Goal: Task Accomplishment & Management: Use online tool/utility

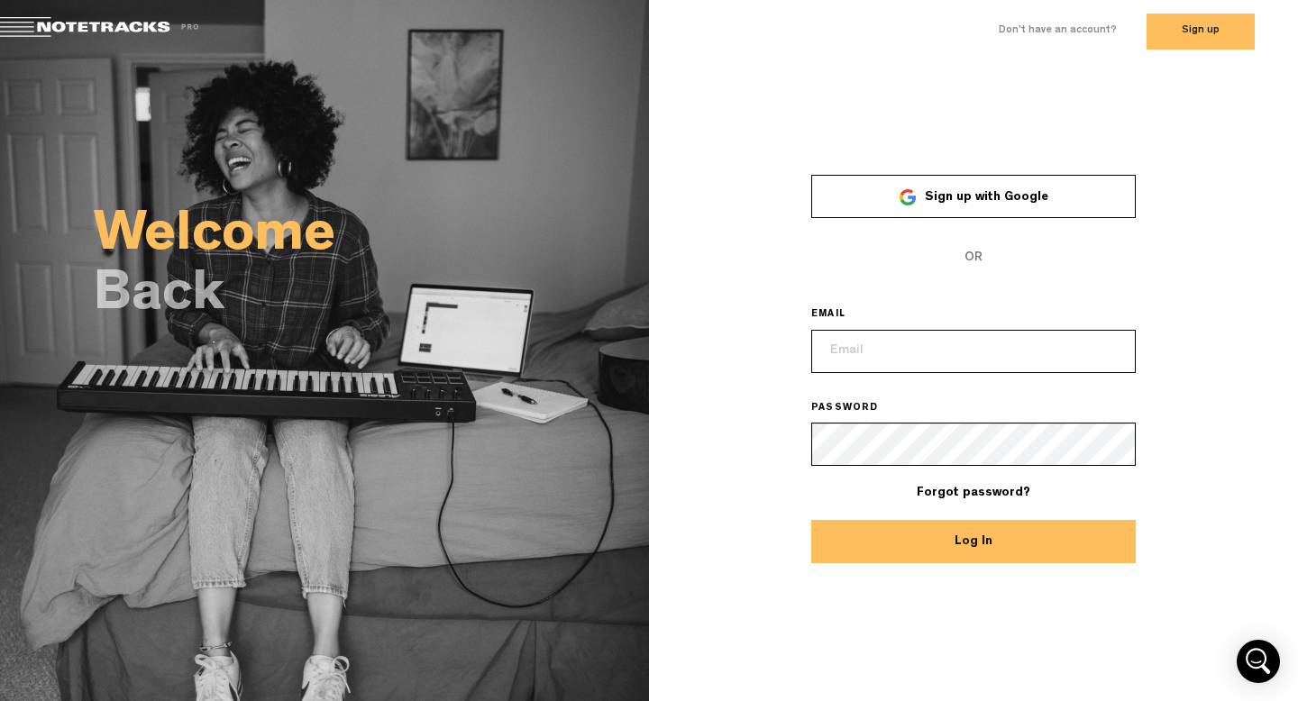
click at [901, 355] on input "email" at bounding box center [973, 351] width 325 height 43
type input "[EMAIL_ADDRESS][DOMAIN_NAME]"
click at [811, 520] on button "Log In" at bounding box center [973, 541] width 325 height 43
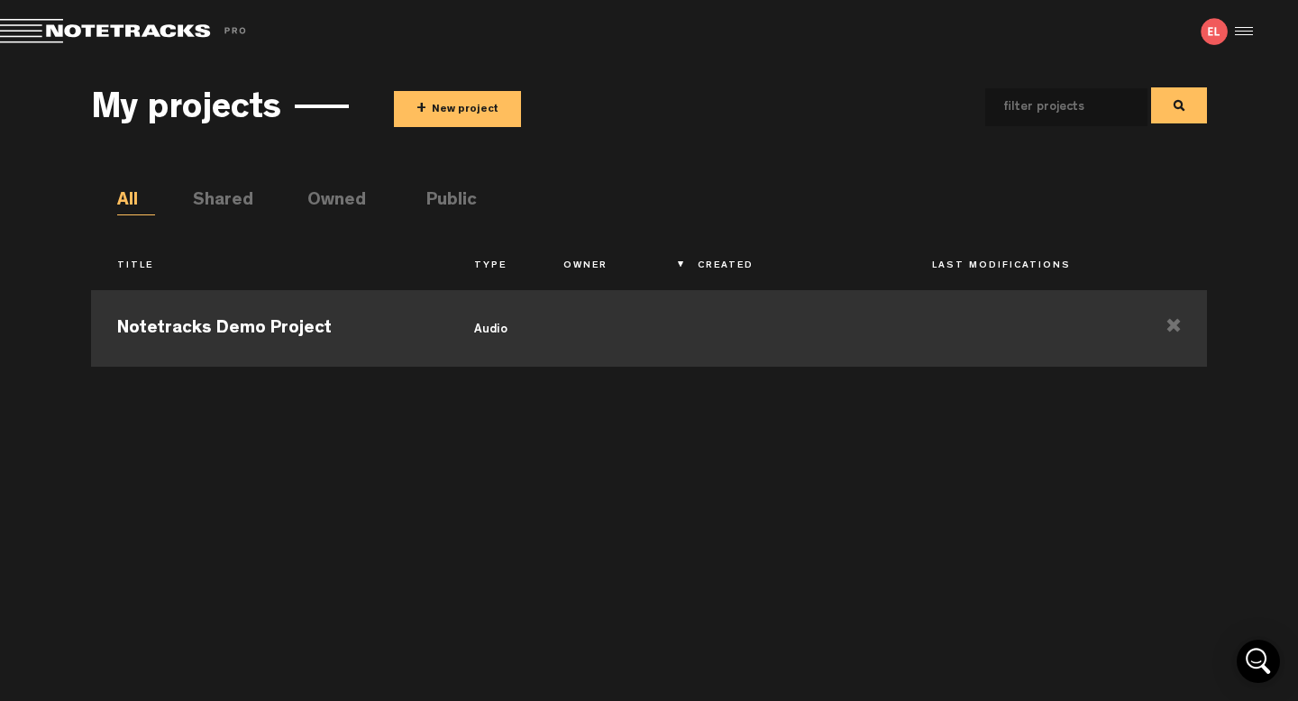
click at [619, 342] on td at bounding box center [604, 326] width 134 height 81
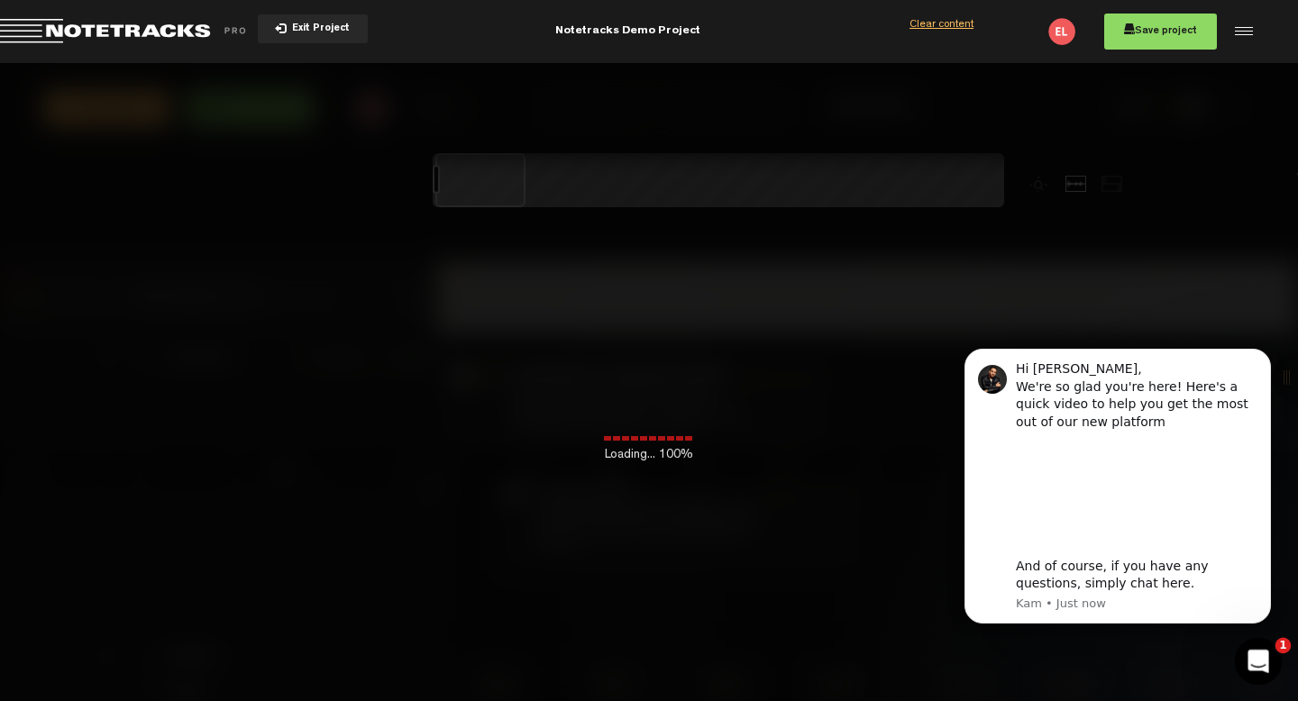
click at [1262, 662] on icon "Open Intercom Messenger" at bounding box center [1256, 660] width 30 height 30
click at [1270, 359] on div "00:16 - • [PERSON_NAME]: "Can we try quarter note delays?" [PERSON_NAME] Can we…" at bounding box center [1186, 397] width 384 height 78
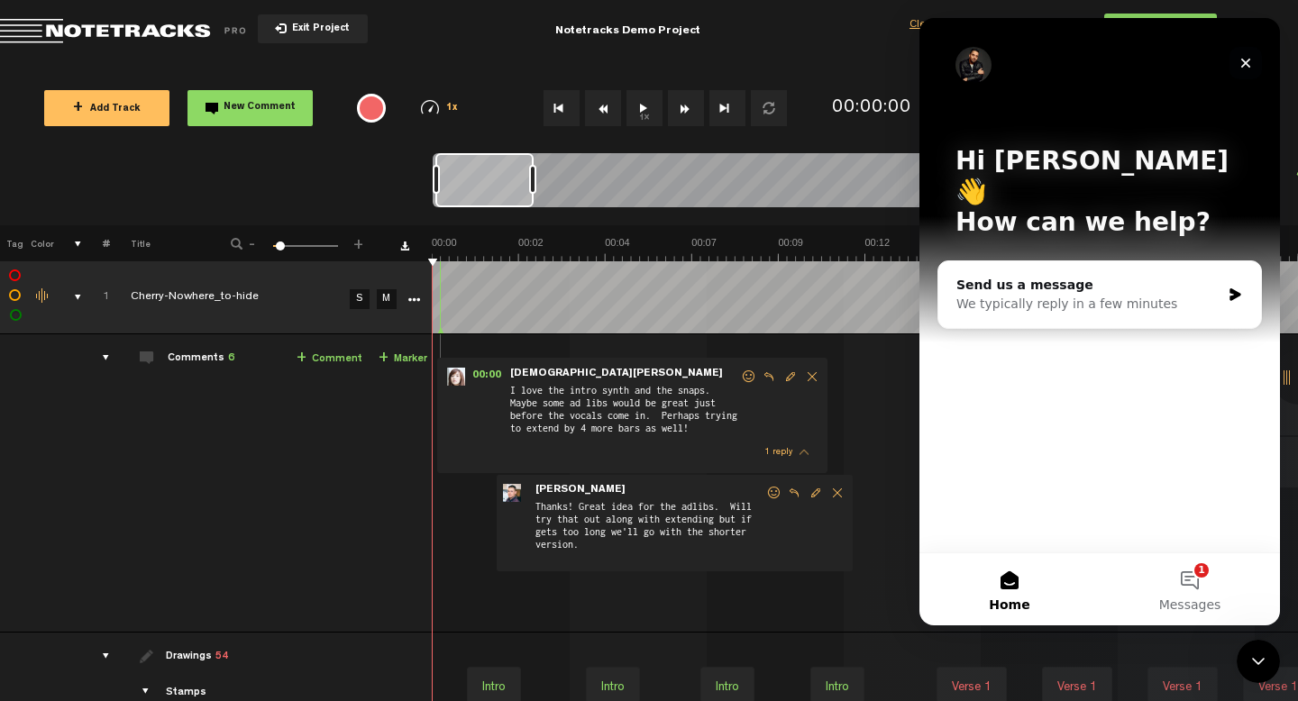
click at [1245, 57] on icon "Close" at bounding box center [1246, 63] width 14 height 14
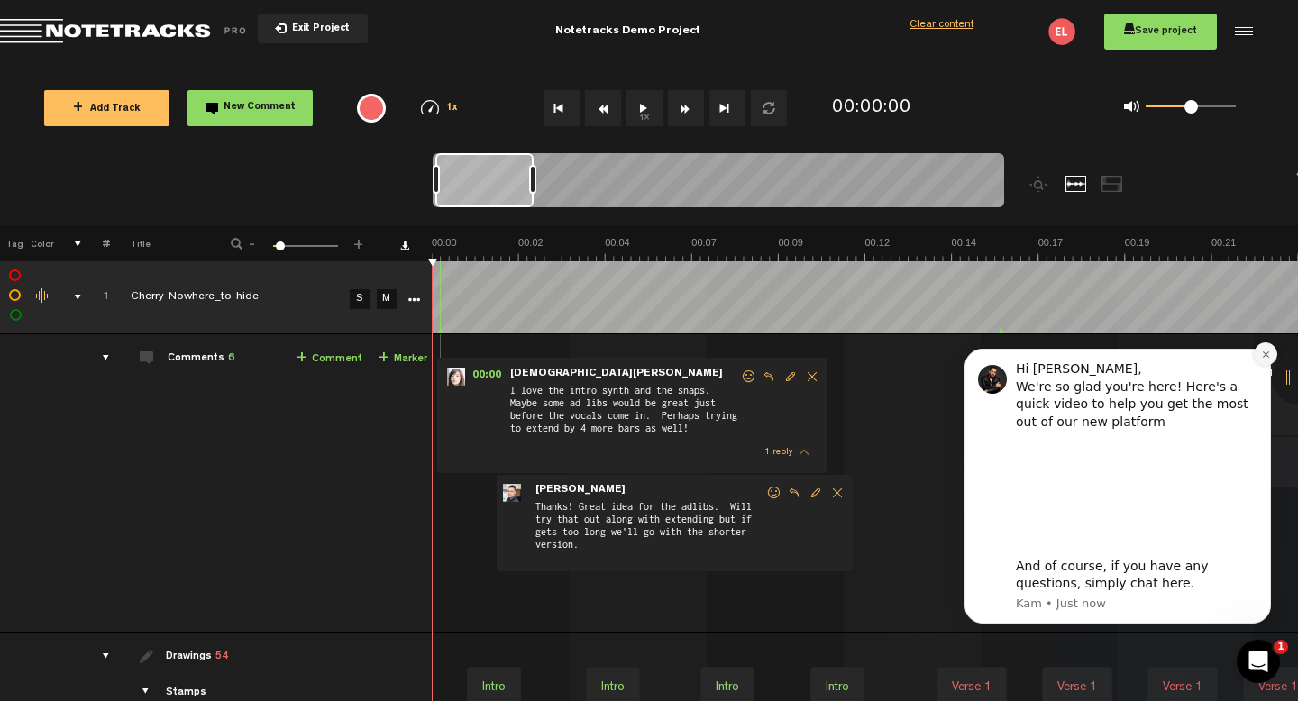
click at [1267, 354] on icon "Dismiss notification" at bounding box center [1266, 355] width 10 height 10
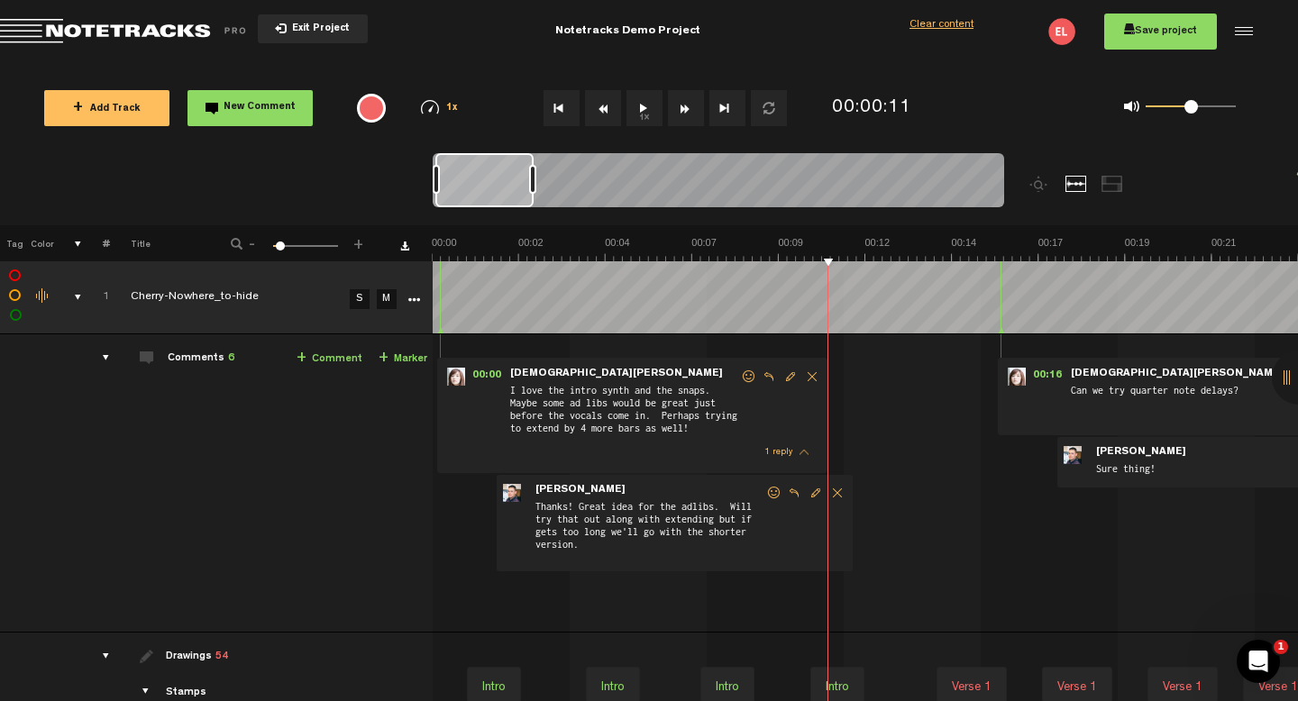
click at [299, 31] on span "Exit Project" at bounding box center [318, 29] width 63 height 10
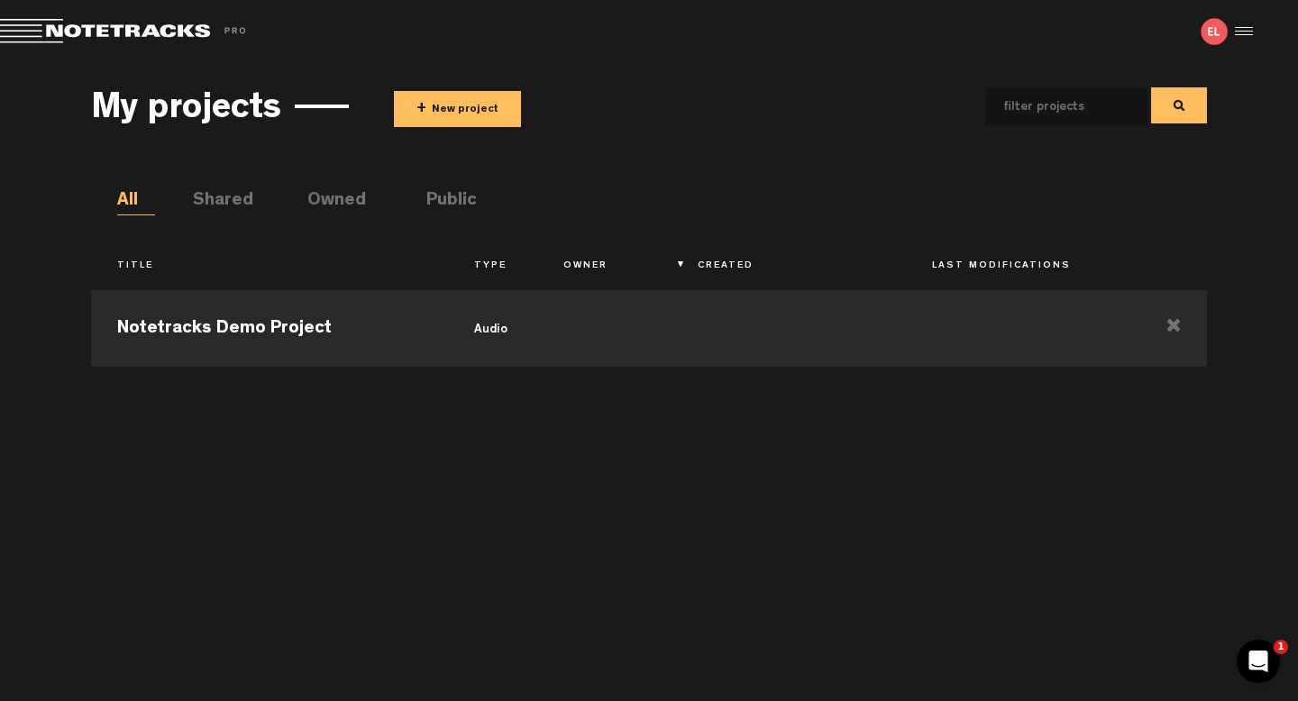
click at [403, 108] on button "+ New project" at bounding box center [457, 109] width 127 height 36
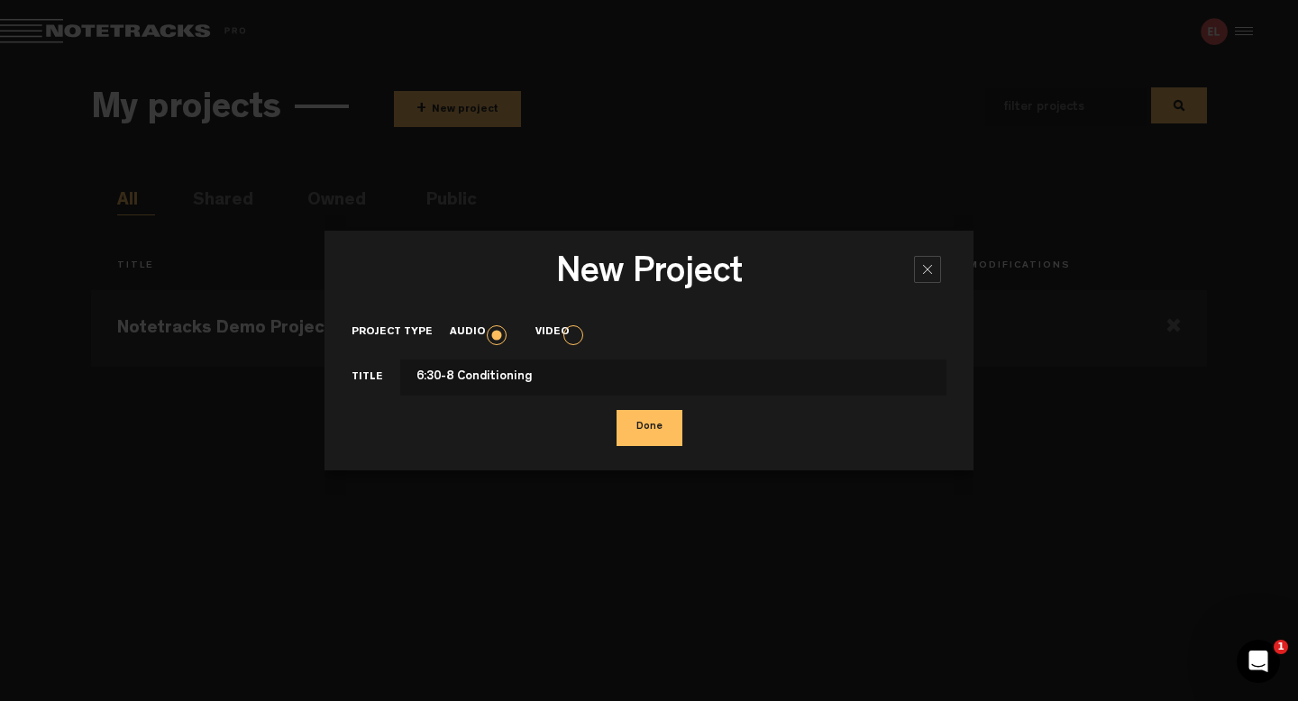
drag, startPoint x: 549, startPoint y: 370, endPoint x: 314, endPoint y: 363, distance: 235.4
click at [314, 363] on body "New Project × Project type Audio Video Title 6:30-8 Conditioning Done Version: …" at bounding box center [649, 350] width 1298 height 701
drag, startPoint x: 540, startPoint y: 375, endPoint x: 365, endPoint y: 364, distance: 175.2
click at [366, 368] on div "Title 6:30-8 Conditioning" at bounding box center [649, 378] width 595 height 36
type input "Big C 2526'"
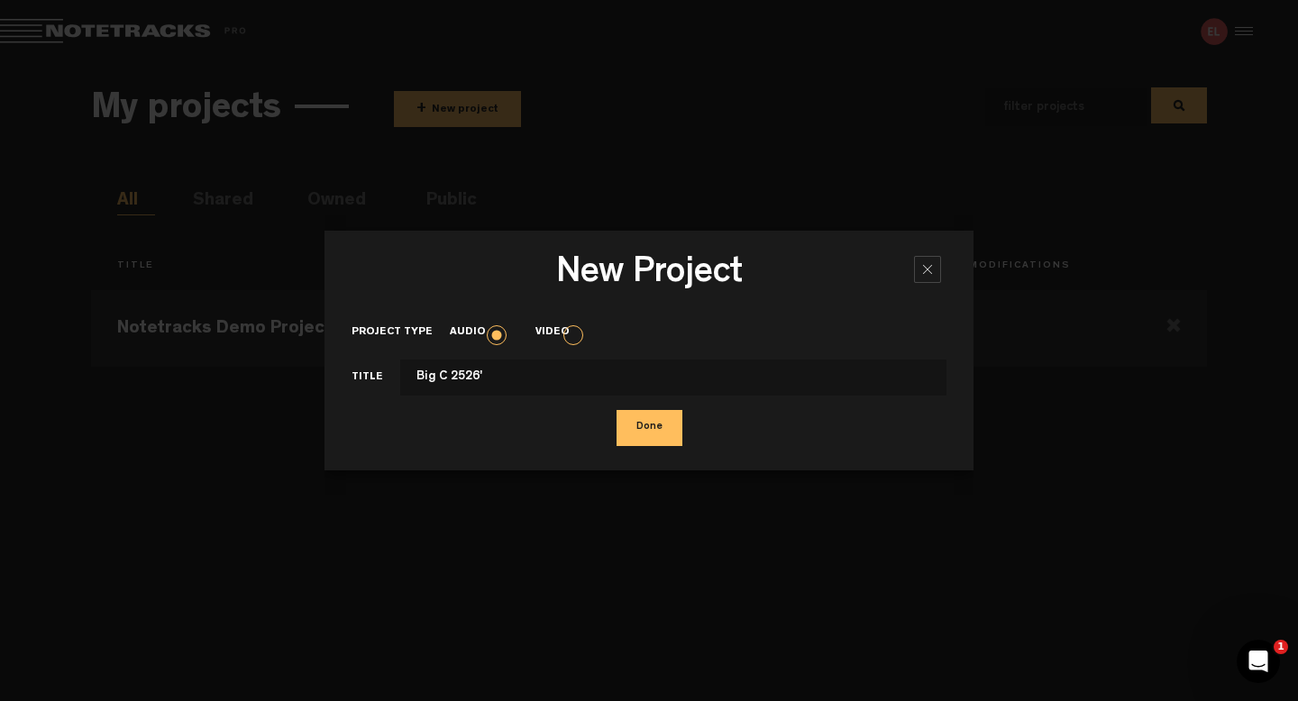
click at [617, 410] on button "Done" at bounding box center [650, 428] width 66 height 36
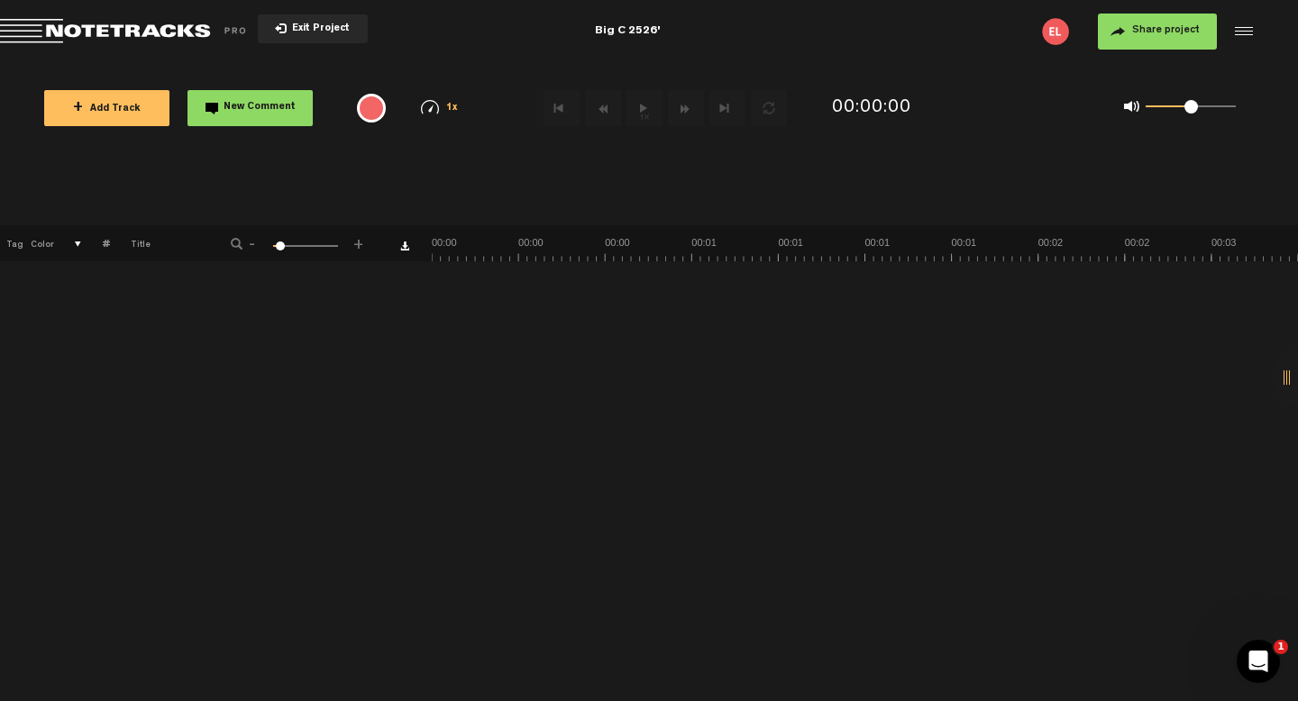
click at [125, 105] on span "+ Add Track" at bounding box center [107, 110] width 68 height 10
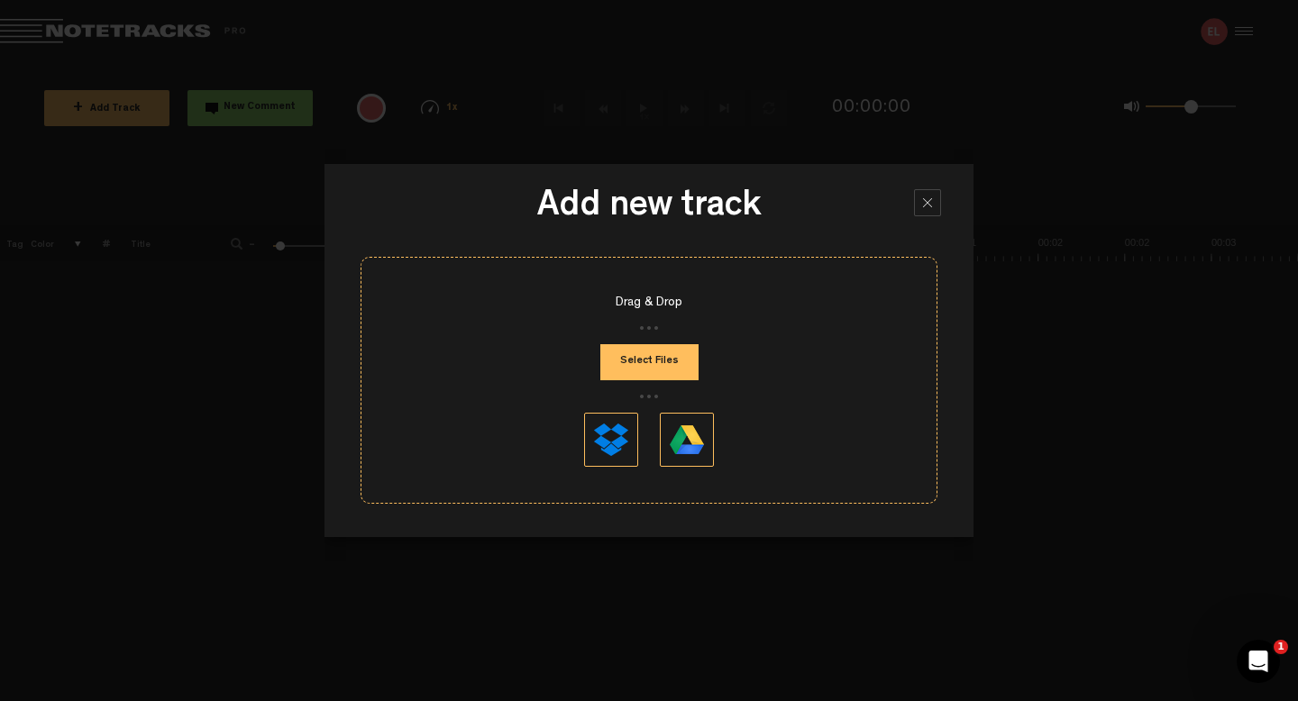
click at [679, 365] on button "Select Files" at bounding box center [649, 362] width 98 height 36
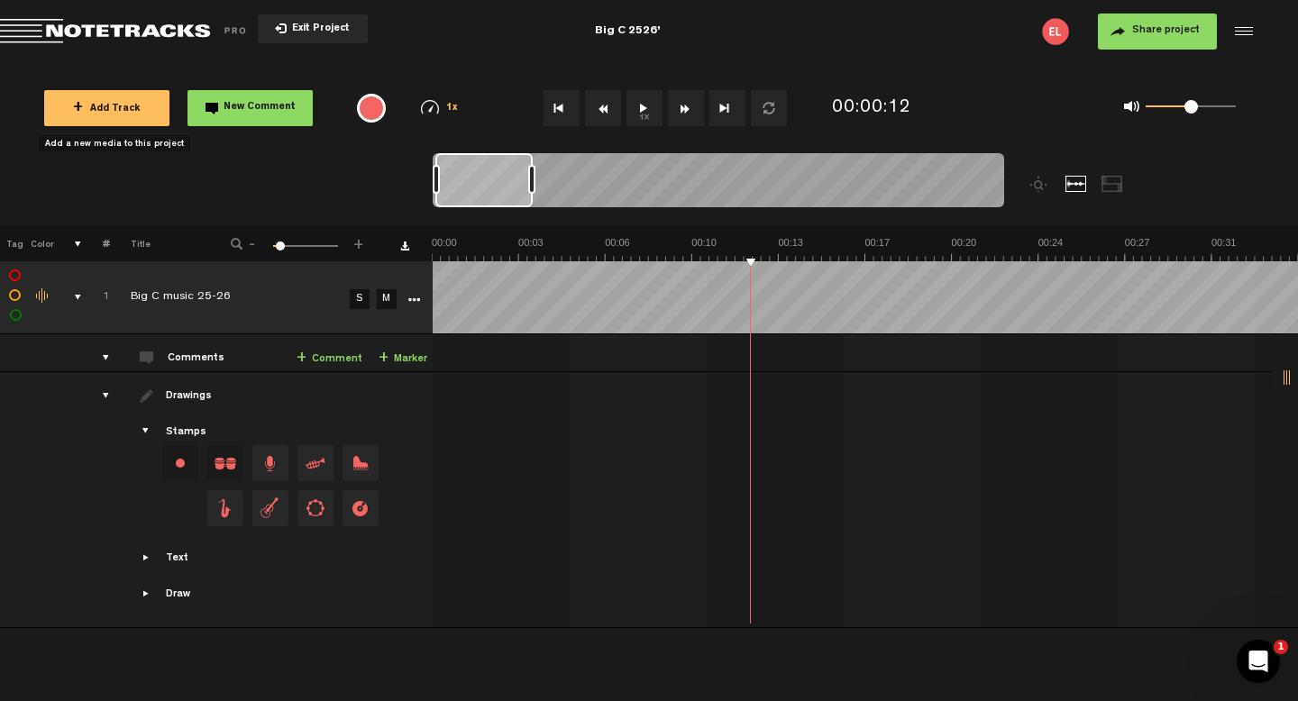
click at [399, 352] on link "+ Marker" at bounding box center [403, 359] width 49 height 21
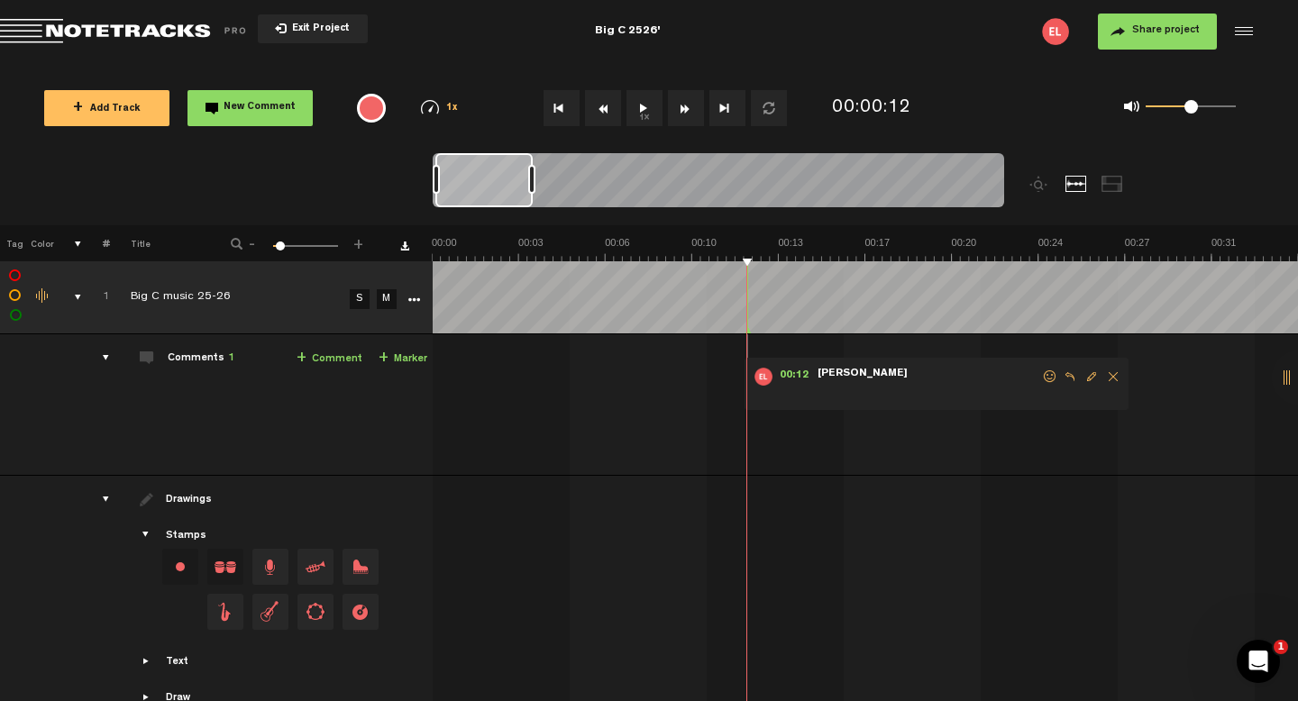
click at [825, 391] on span at bounding box center [928, 392] width 225 height 20
click at [925, 383] on span at bounding box center [928, 392] width 225 height 20
click at [925, 384] on span at bounding box center [928, 392] width 225 height 20
click at [1089, 378] on span "Edit comment" at bounding box center [1092, 377] width 22 height 13
type textarea "H"
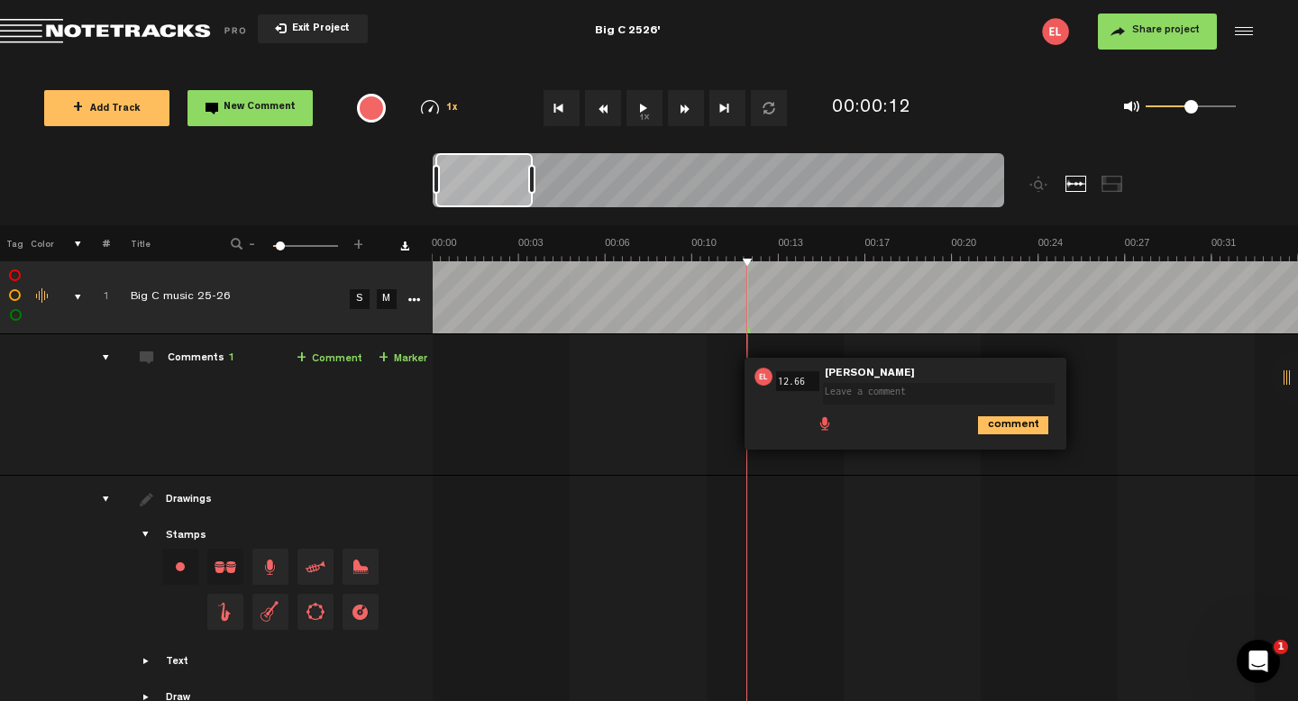
type textarea "B"
type textarea "Intro to Glory"
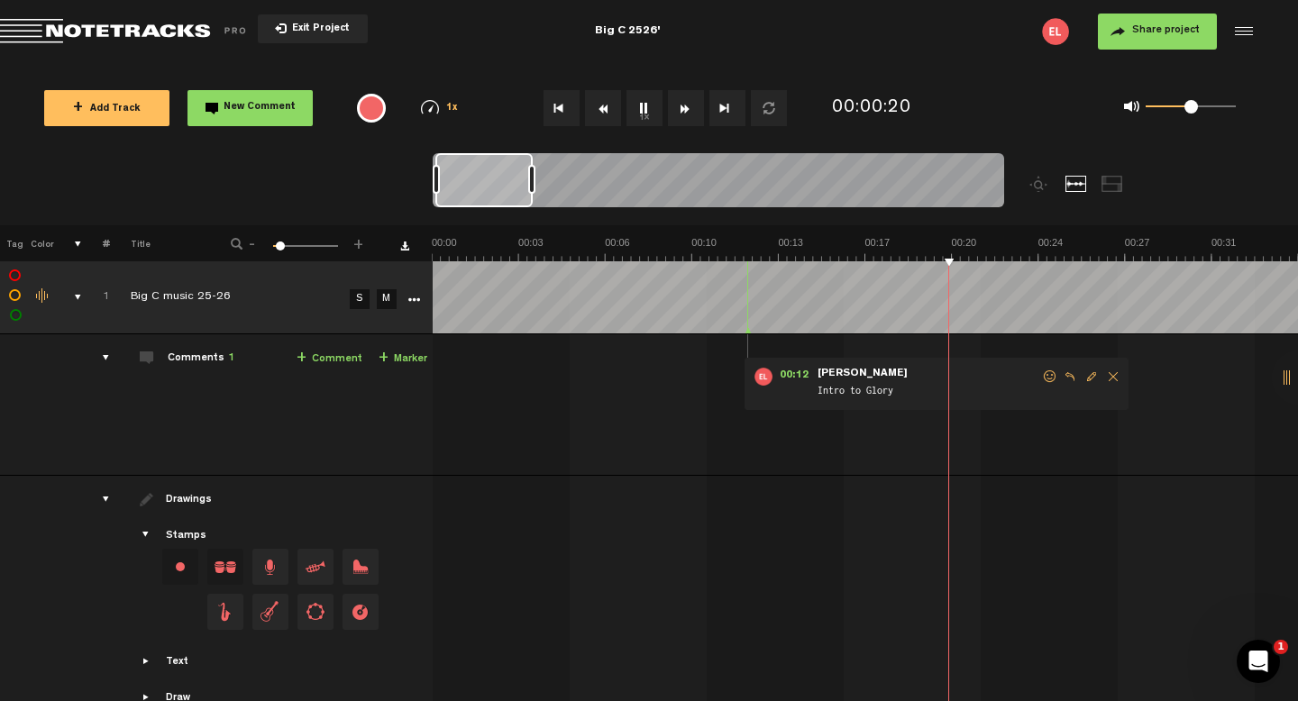
click at [411, 358] on link "+ Marker" at bounding box center [403, 359] width 49 height 21
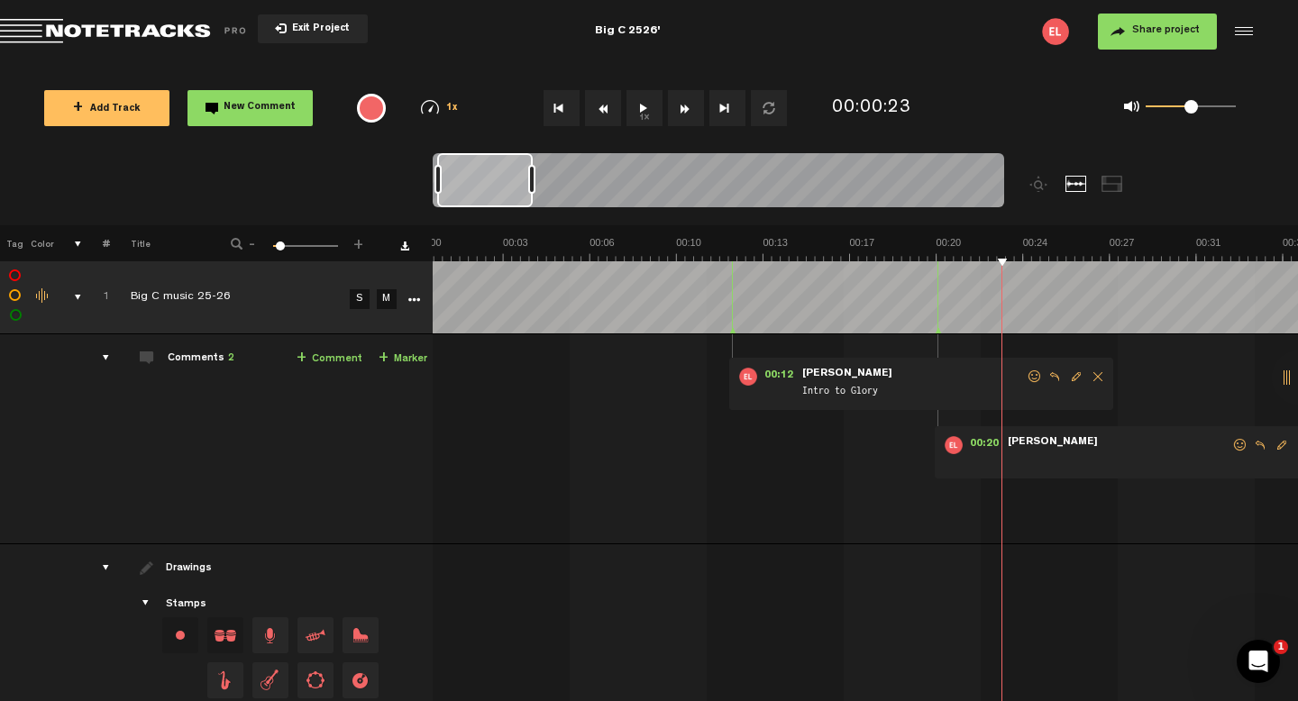
click at [1202, 462] on span at bounding box center [1118, 461] width 225 height 20
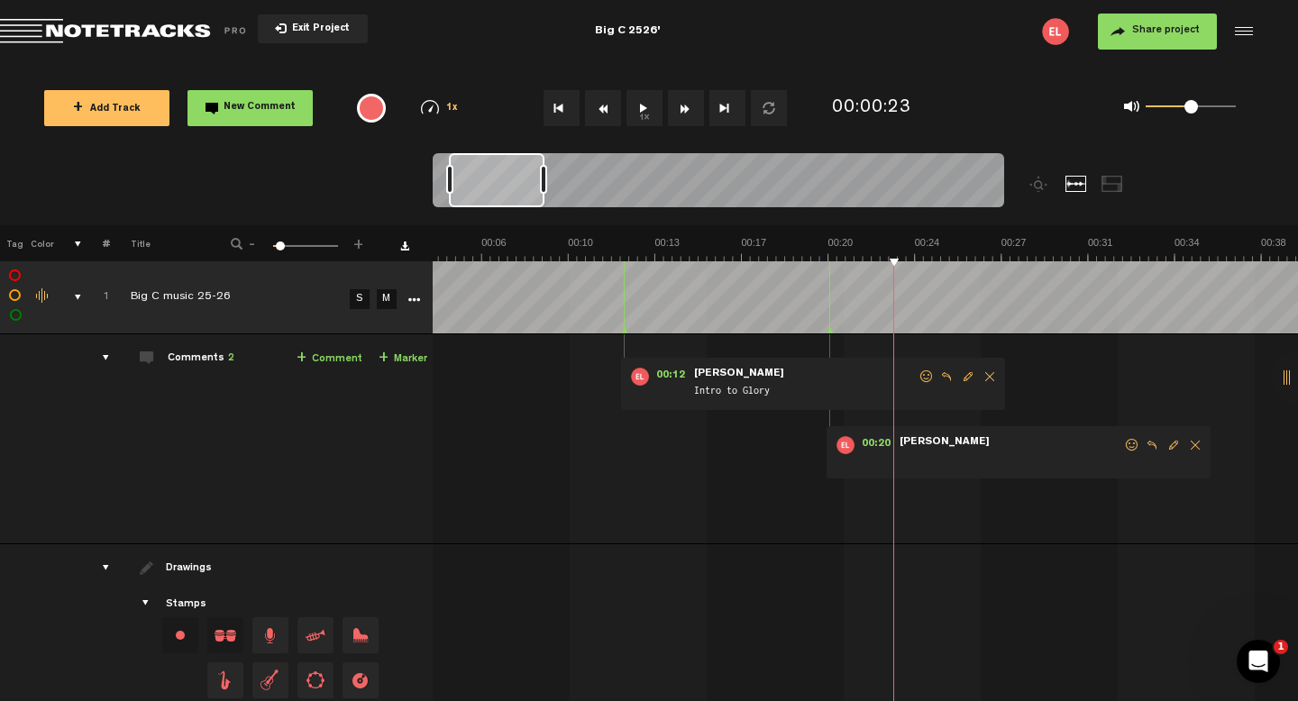
click at [1194, 448] on span "Delete comment" at bounding box center [1196, 445] width 22 height 13
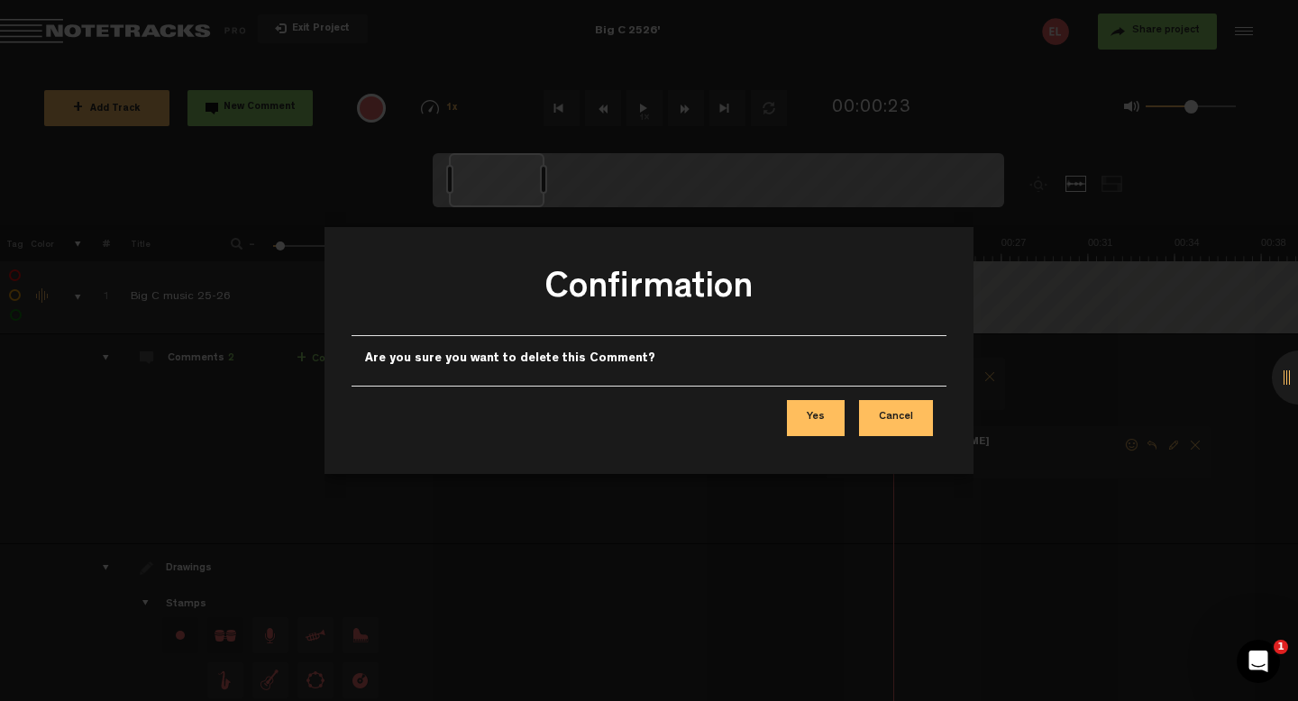
click at [829, 415] on button "Yes" at bounding box center [816, 418] width 58 height 36
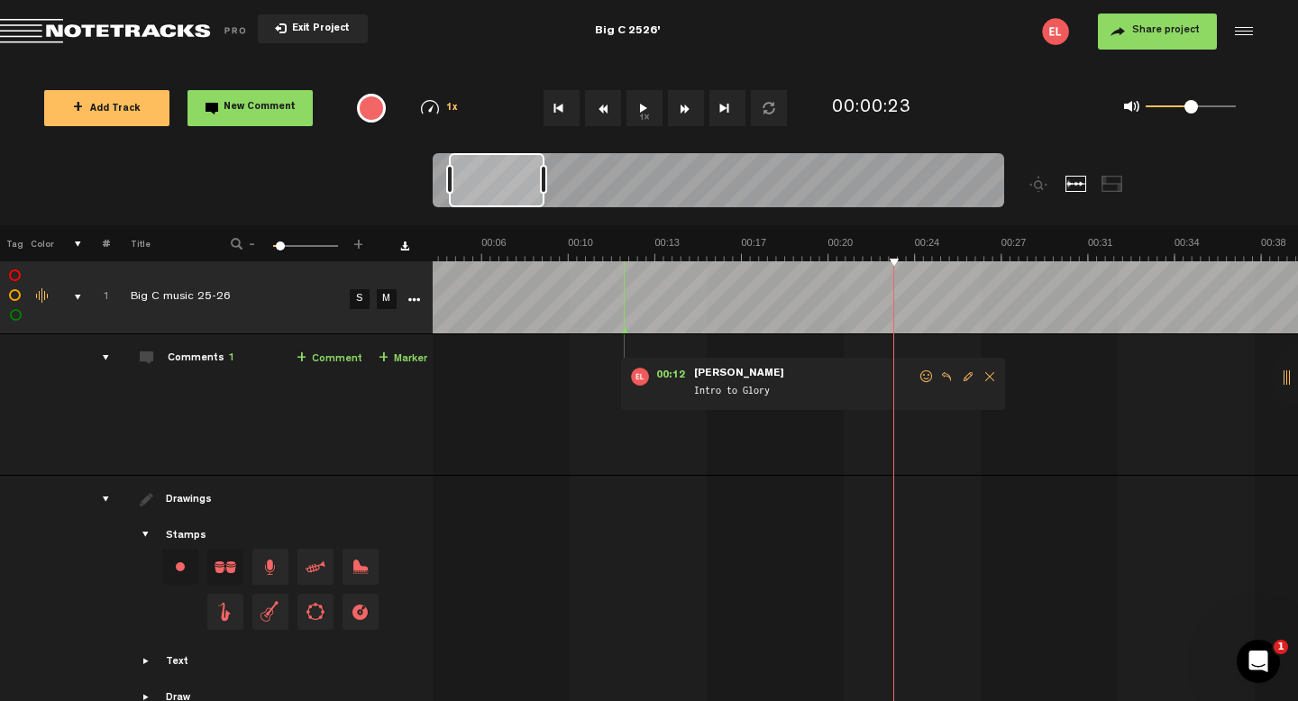
click at [406, 354] on link "+ Marker" at bounding box center [403, 359] width 49 height 21
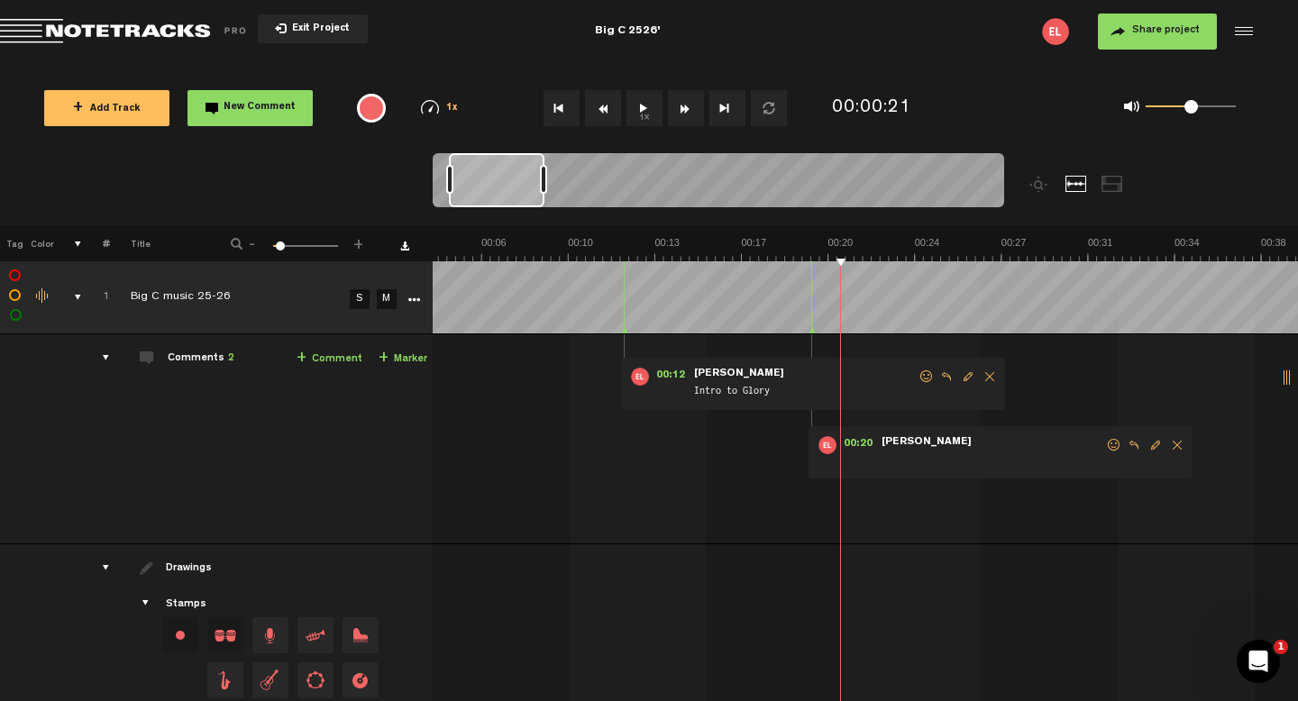
drag, startPoint x: 814, startPoint y: 334, endPoint x: 803, endPoint y: 334, distance: 10.8
click at [803, 334] on td "1 Big C music 25-26 S M Big C music 25-26 by [PERSON_NAME] 1 collaborators 00:1…" at bounding box center [866, 439] width 866 height 210
click at [923, 471] on div "00:20 - NaN:[PERSON_NAME] • [PERSON_NAME]: "" [PERSON_NAME]" at bounding box center [1001, 452] width 384 height 52
click at [922, 471] on div "00:20 - NaN:[PERSON_NAME] • [PERSON_NAME]: "" [PERSON_NAME]" at bounding box center [1001, 452] width 384 height 52
click at [961, 461] on span at bounding box center [992, 461] width 225 height 20
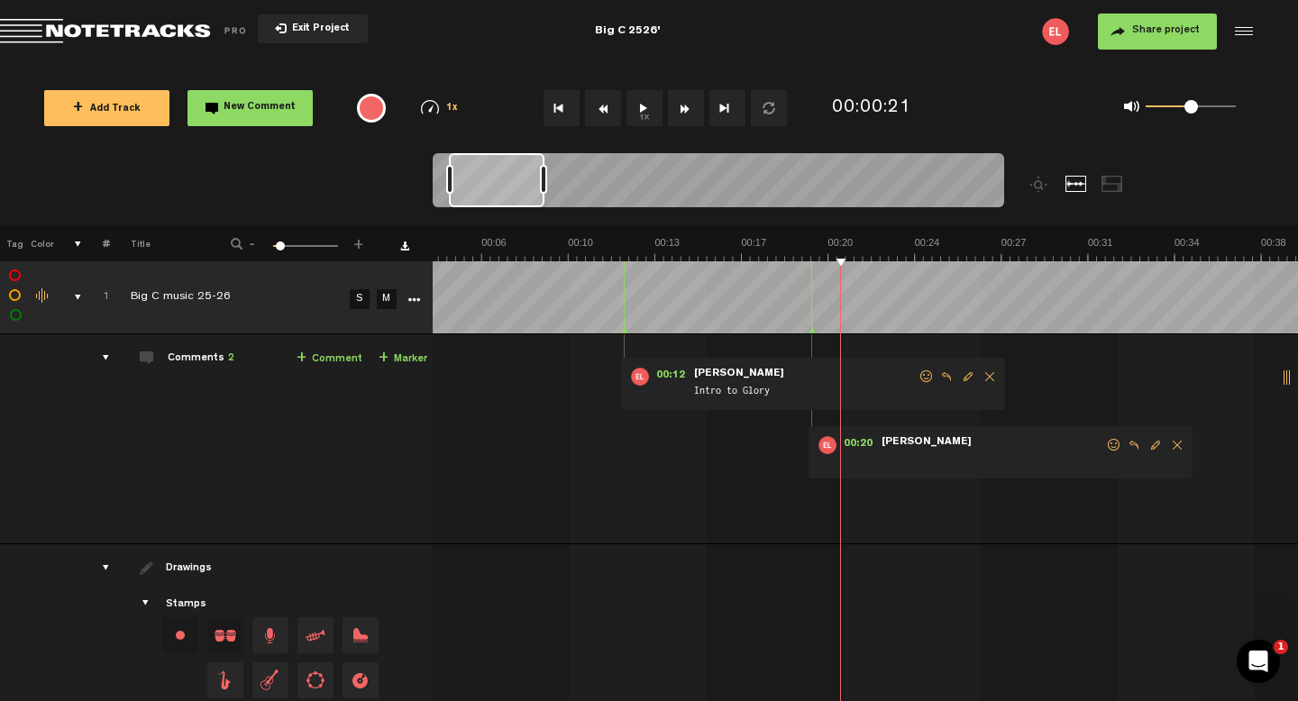
click at [961, 461] on span at bounding box center [992, 461] width 225 height 20
click at [1148, 447] on span "Edit comment" at bounding box center [1156, 445] width 22 height 13
type textarea "hit the babombabom"
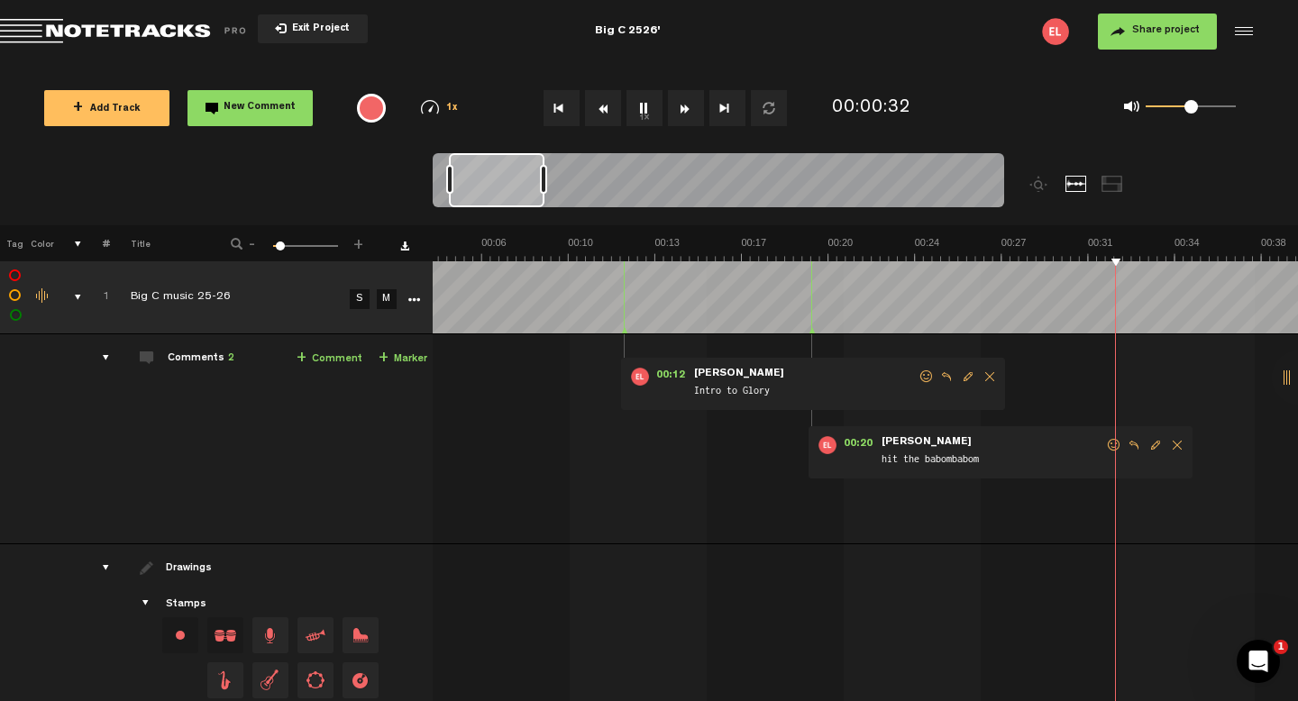
click at [389, 355] on link "+ Marker" at bounding box center [403, 359] width 49 height 21
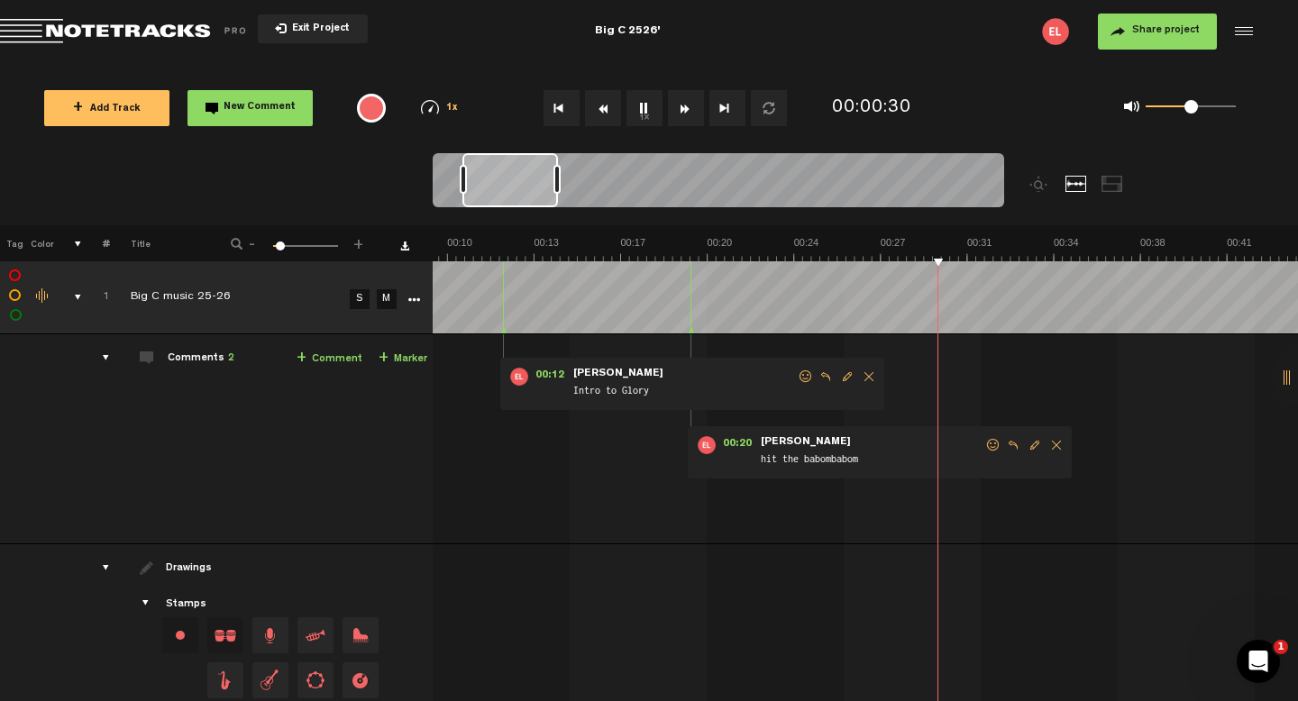
scroll to position [0, 244]
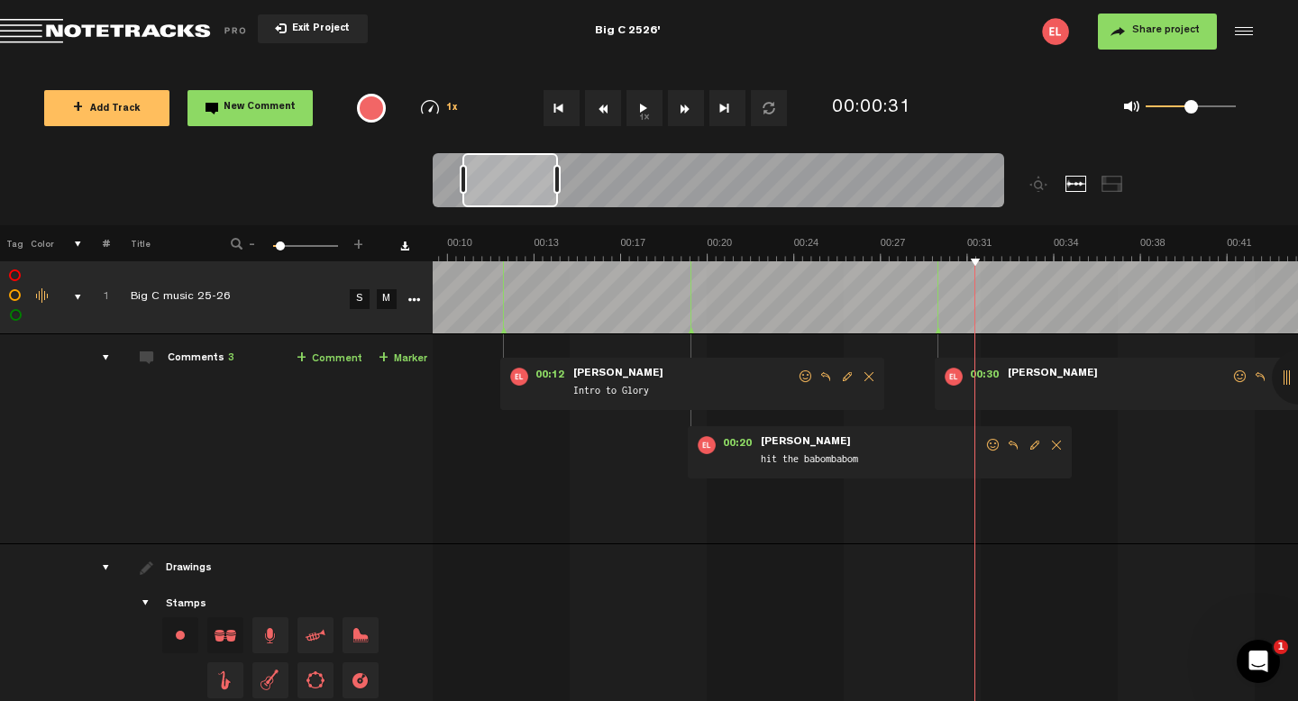
click at [1166, 399] on span at bounding box center [1118, 392] width 225 height 20
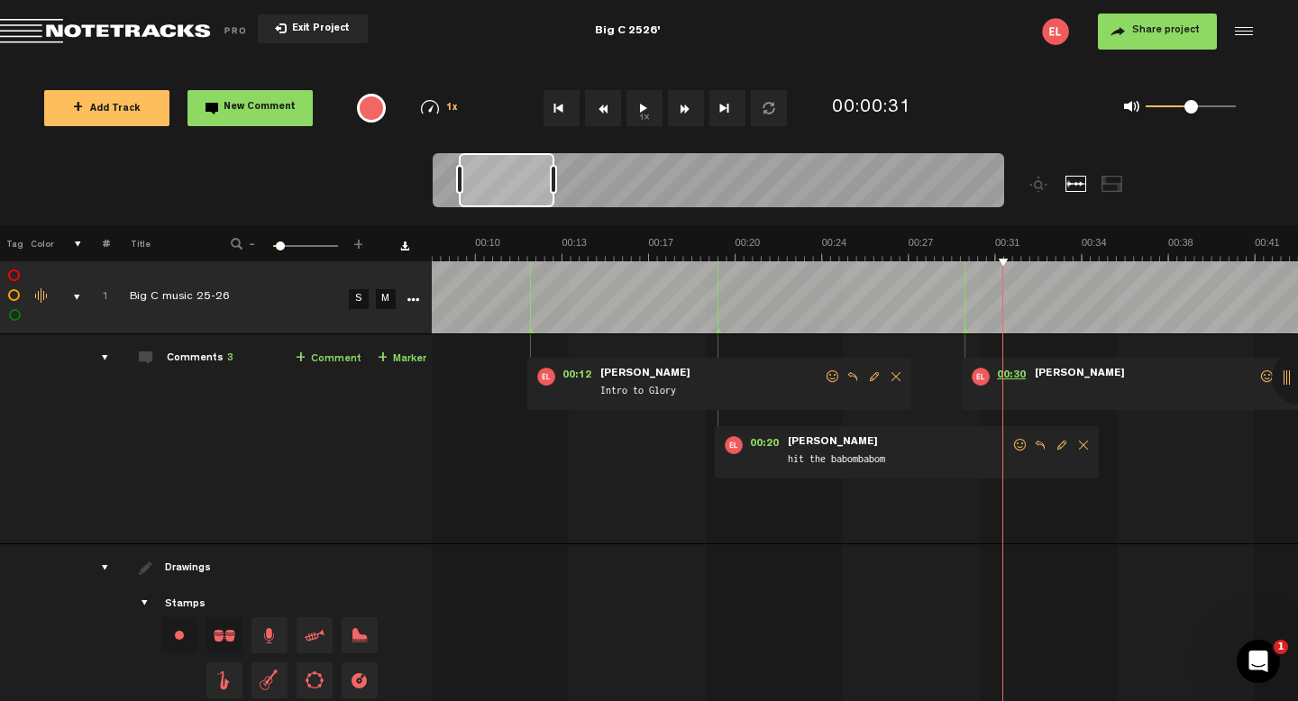
scroll to position [0, 325]
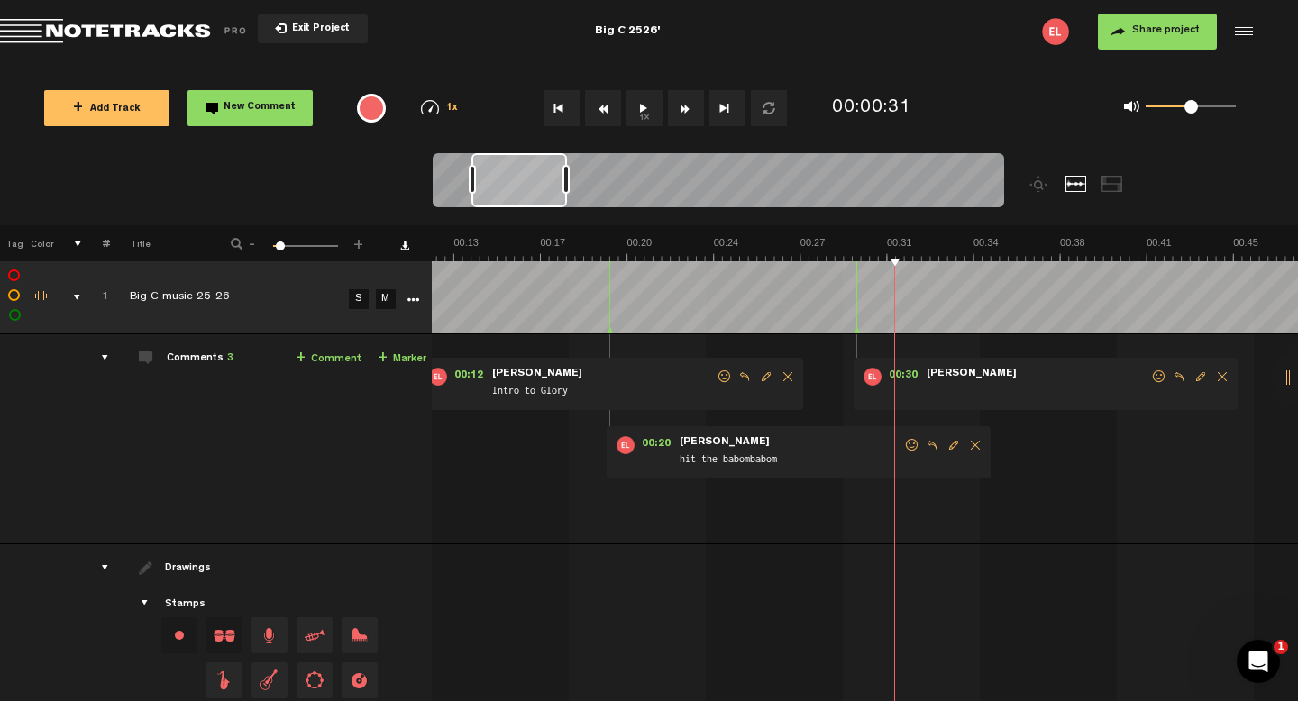
click at [1190, 380] on span "Edit comment" at bounding box center [1201, 377] width 22 height 13
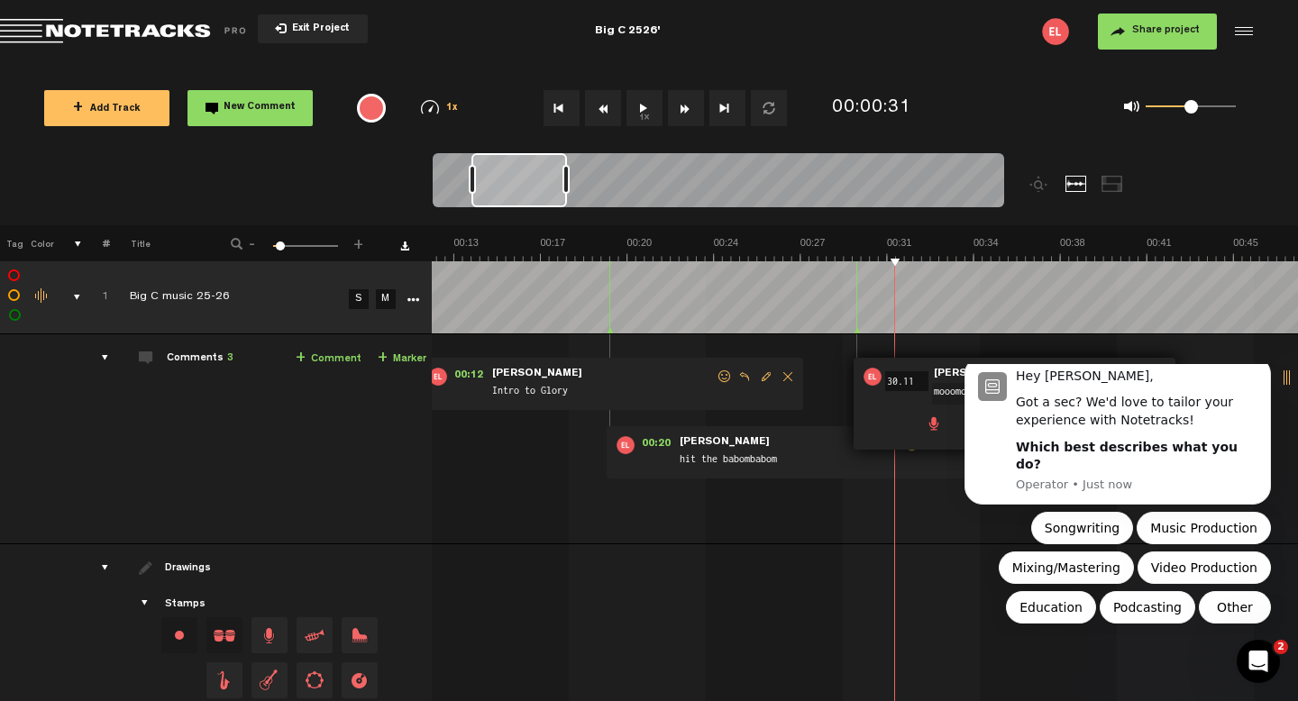
scroll to position [0, 0]
click at [1269, 366] on icon "Dismiss notification" at bounding box center [1266, 361] width 10 height 10
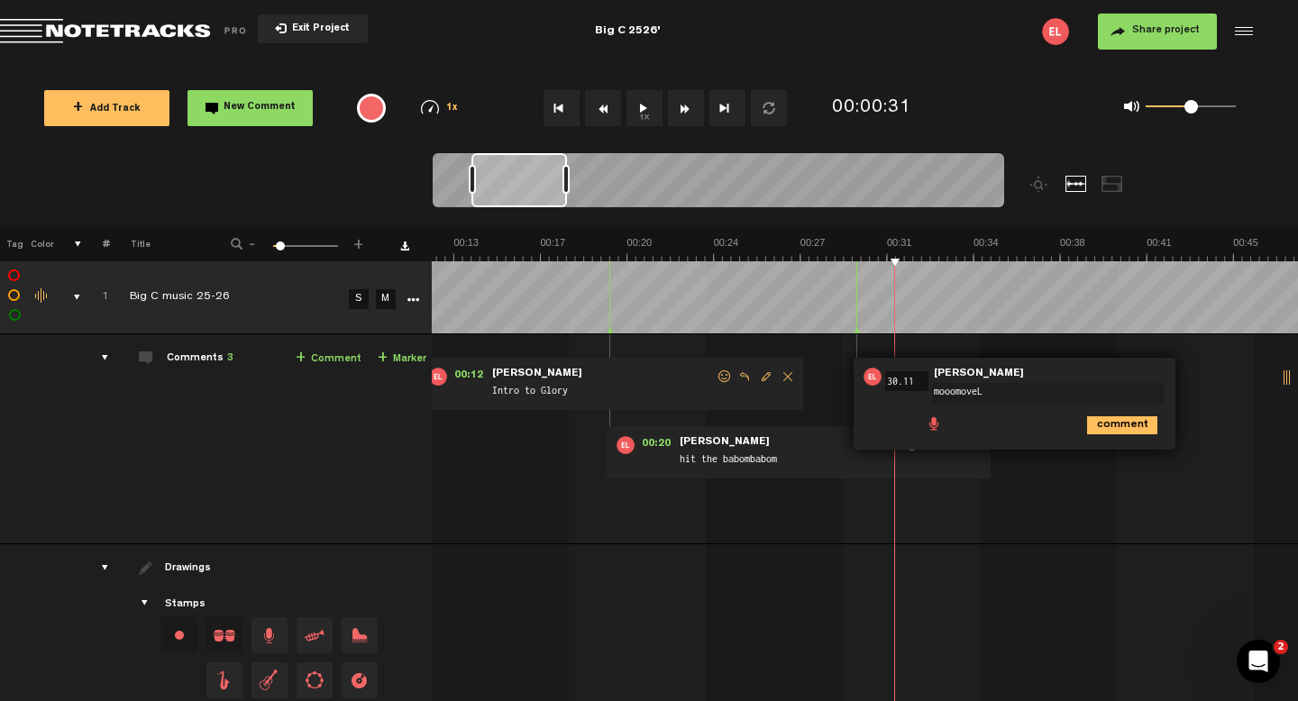
click at [1018, 386] on textarea "mooomoveL" at bounding box center [1048, 394] width 232 height 22
type textarea "mooomove: big extend end with a kick?"
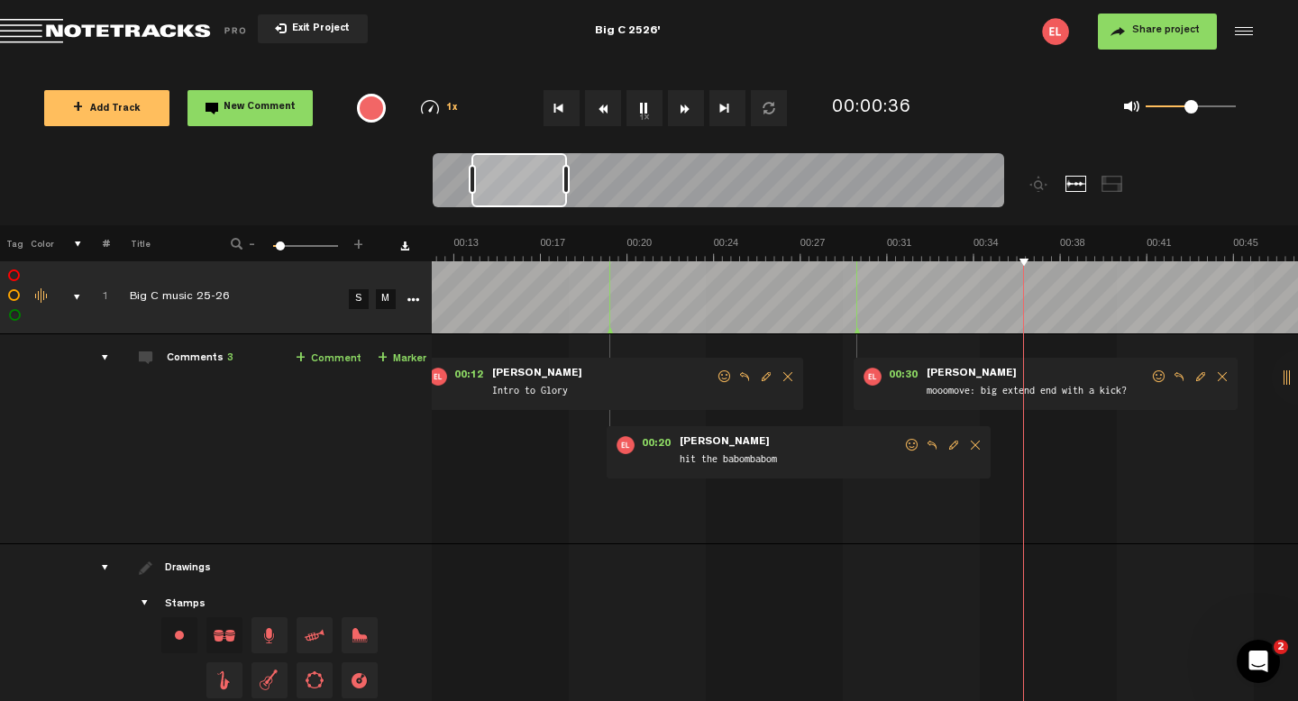
click at [402, 354] on link "+ Marker" at bounding box center [402, 359] width 49 height 21
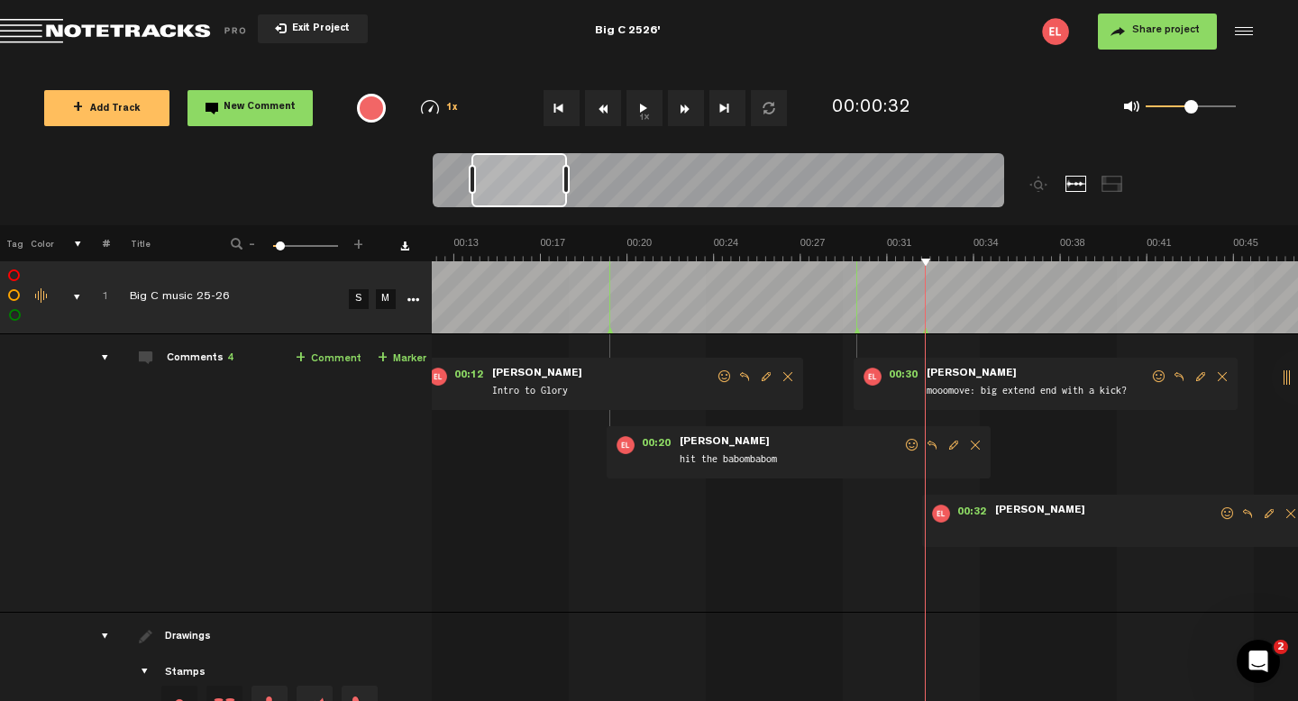
click at [975, 524] on div "00:32 - NaN:[PERSON_NAME] • [PERSON_NAME]: "" [PERSON_NAME]" at bounding box center [1114, 521] width 384 height 52
click at [1258, 517] on span "Edit comment" at bounding box center [1269, 514] width 22 height 13
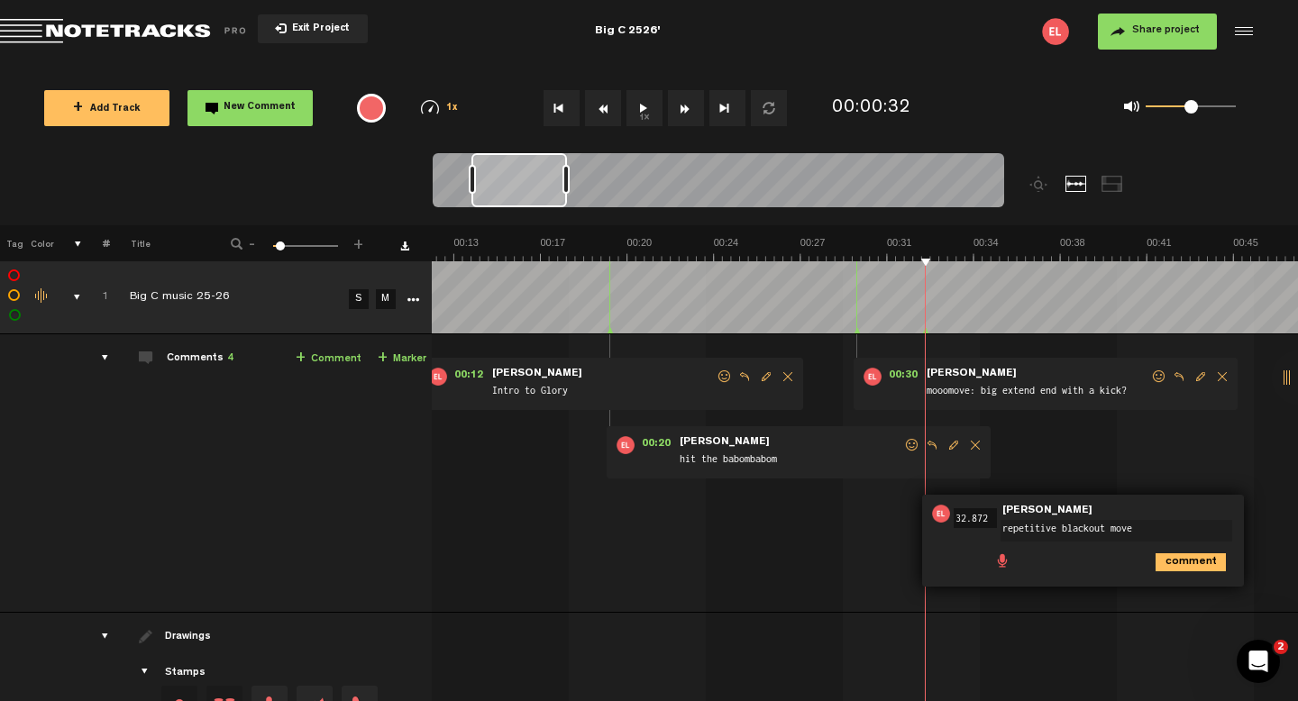
click at [1094, 528] on textarea "repetitive blackout move" at bounding box center [1117, 531] width 232 height 22
click at [1040, 529] on textarea "repetitive blackout" move" at bounding box center [1109, 529] width 232 height 22
click at [1112, 531] on textarea "repetitive "blackout" move" at bounding box center [1109, 529] width 232 height 22
type textarea "repetitive "blackout""
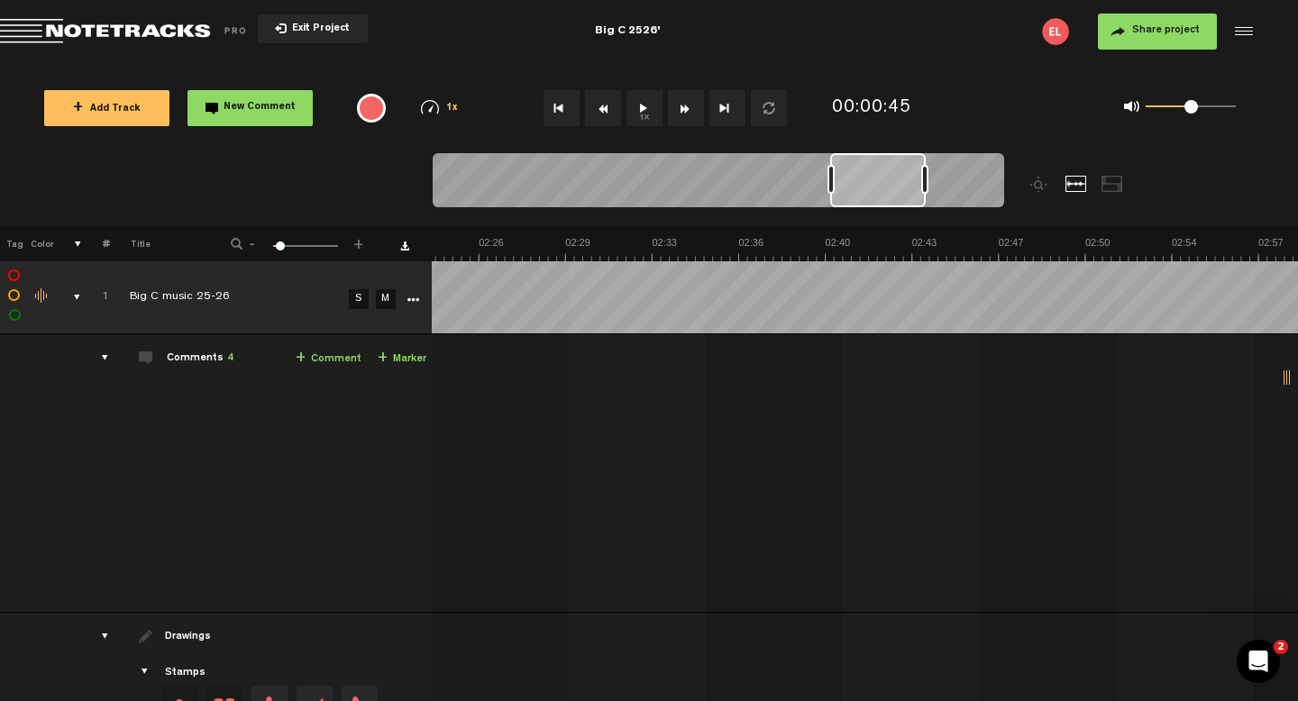
scroll to position [0, 3483]
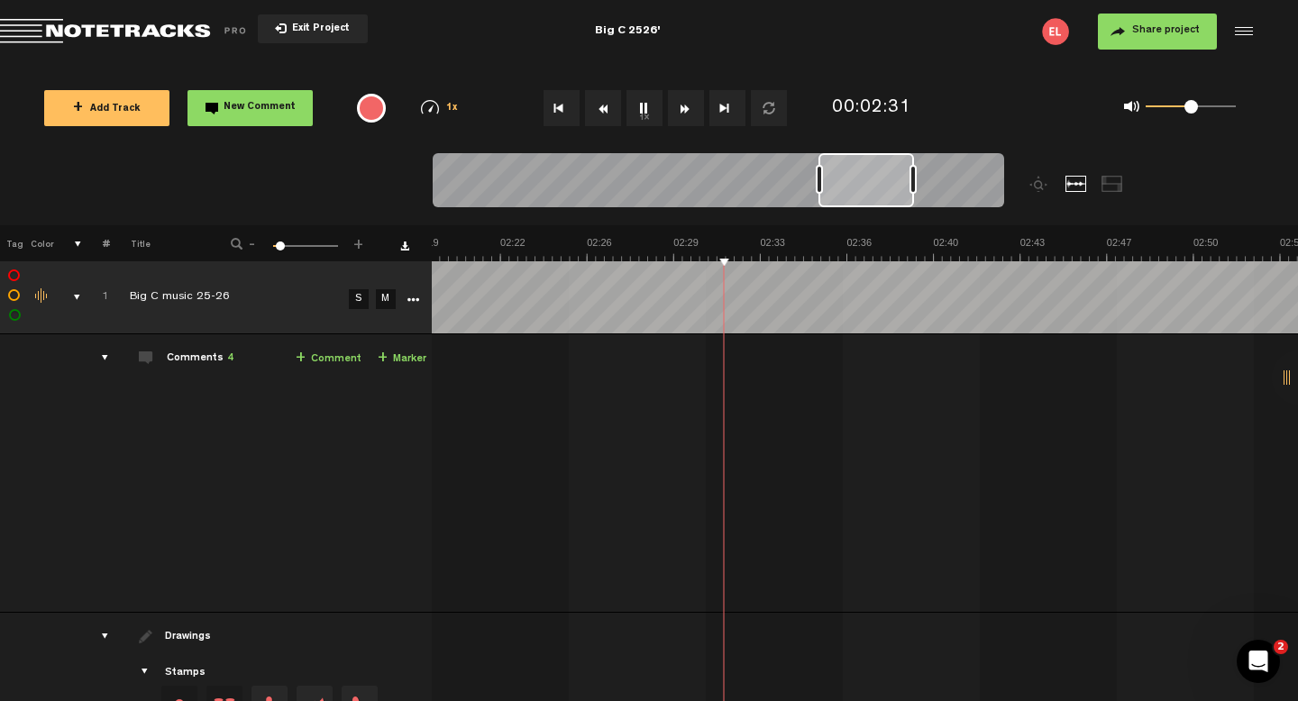
click at [389, 356] on link "+ Marker" at bounding box center [402, 359] width 49 height 21
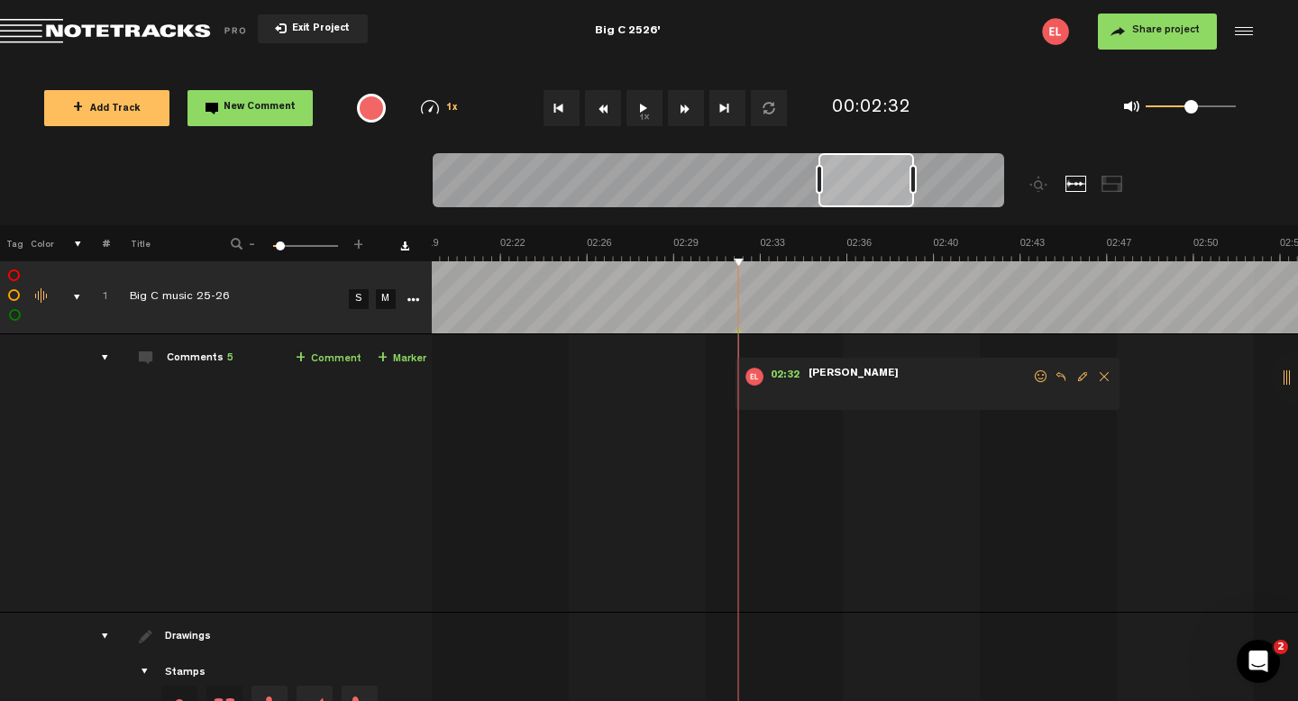
click at [1072, 379] on span "Edit comment" at bounding box center [1083, 377] width 22 height 13
type textarea "v"
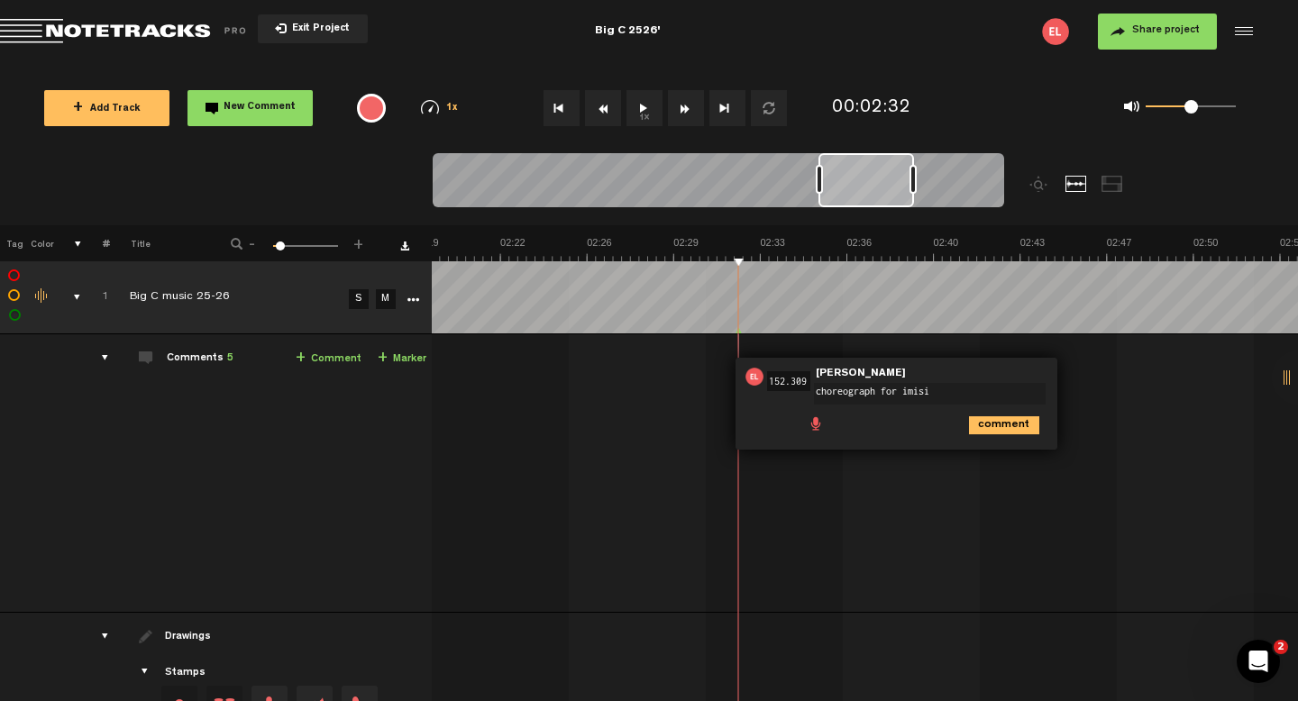
type textarea "choreograph for imisi"
click at [1181, 445] on td "1 Big C music 25-26 S M Big C music 25-26 by [PERSON_NAME] 1 collaborators 00:1…" at bounding box center [865, 473] width 866 height 279
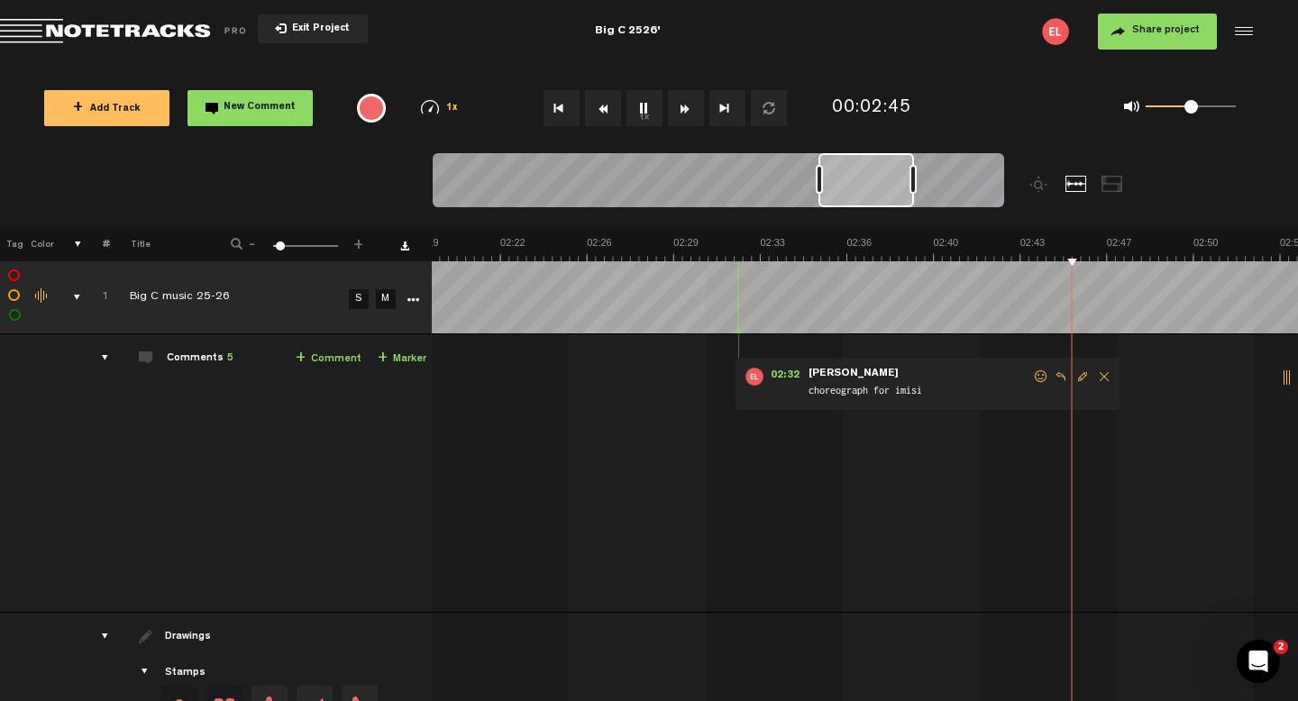
click at [389, 361] on link "+ Marker" at bounding box center [402, 359] width 49 height 21
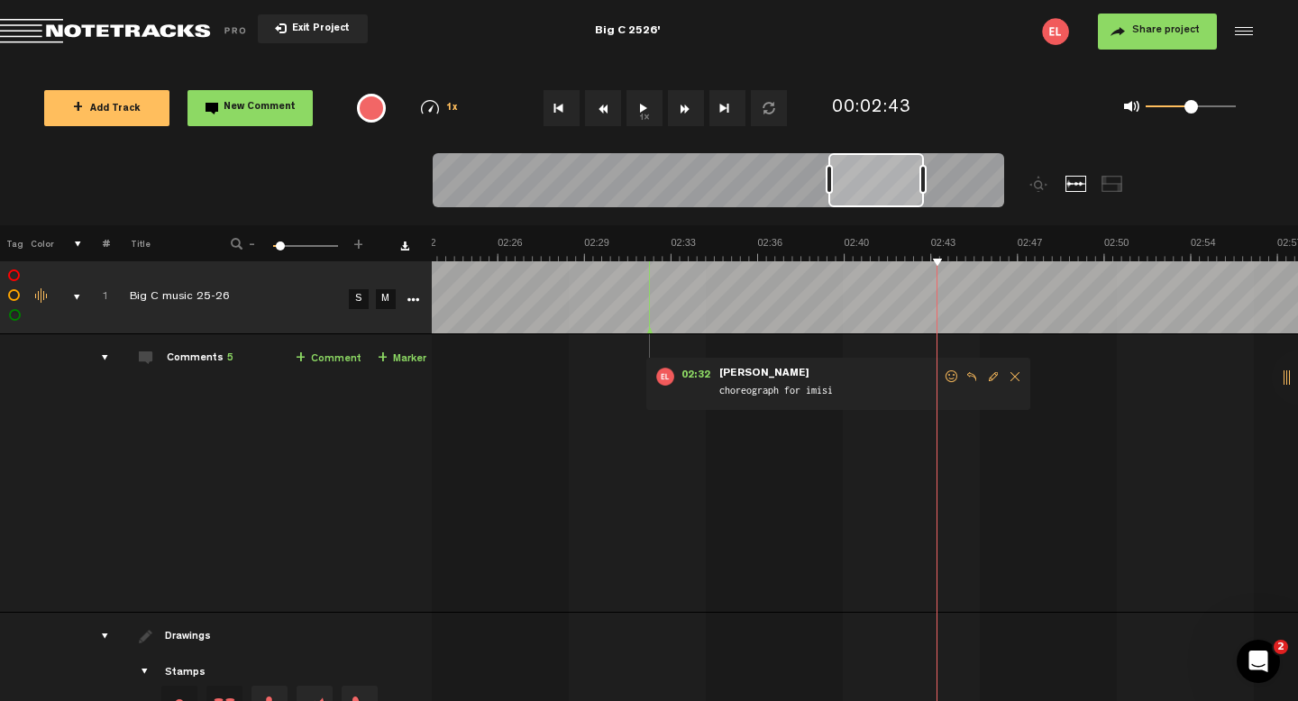
scroll to position [0, 3573]
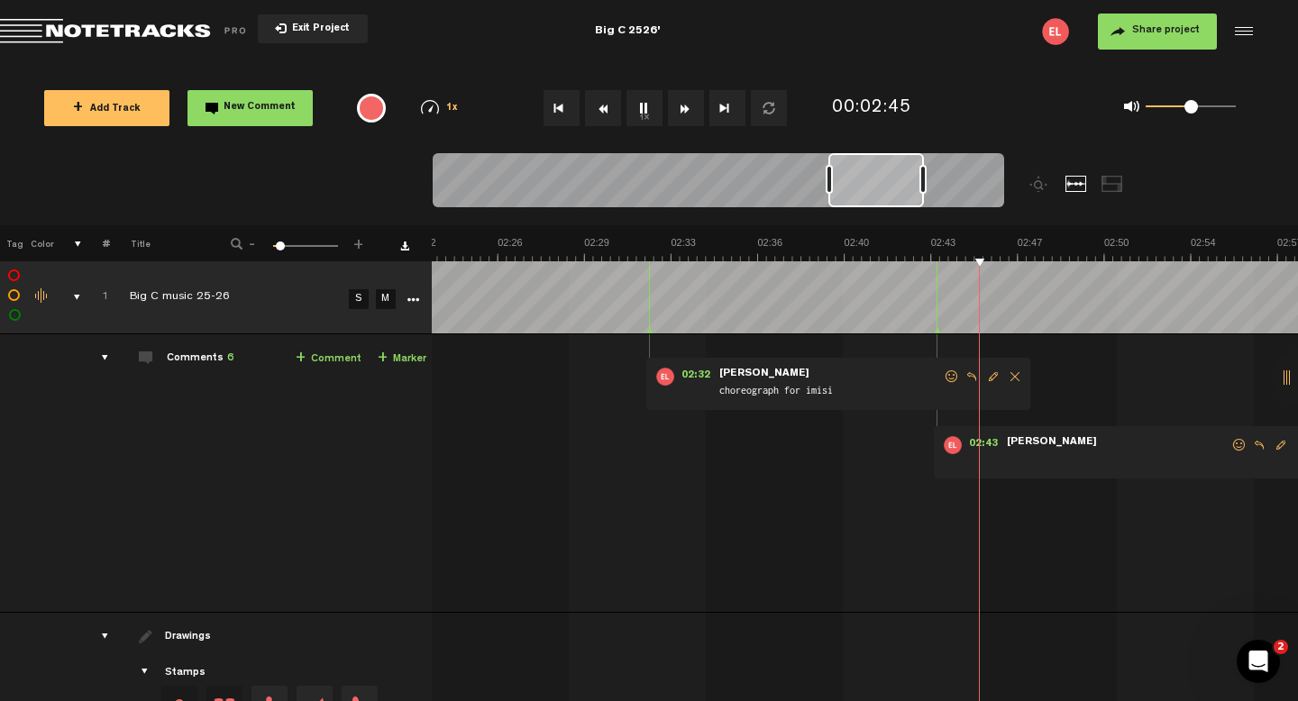
click at [1261, 436] on div "02:43 - NaN:[PERSON_NAME] • [PERSON_NAME]: "" [PERSON_NAME]" at bounding box center [1126, 452] width 384 height 52
click at [1272, 450] on span "Edit comment" at bounding box center [1281, 445] width 22 height 13
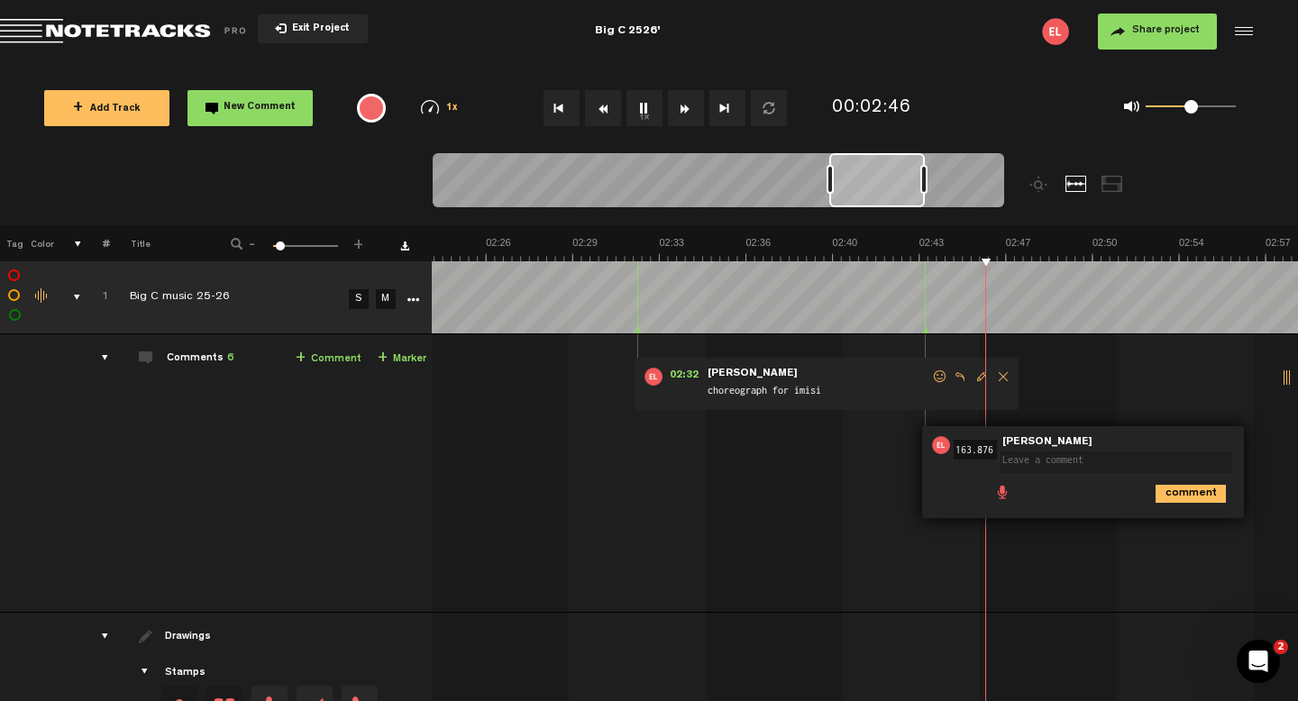
scroll to position [0, 3584]
click at [1006, 463] on textarea at bounding box center [1117, 463] width 232 height 22
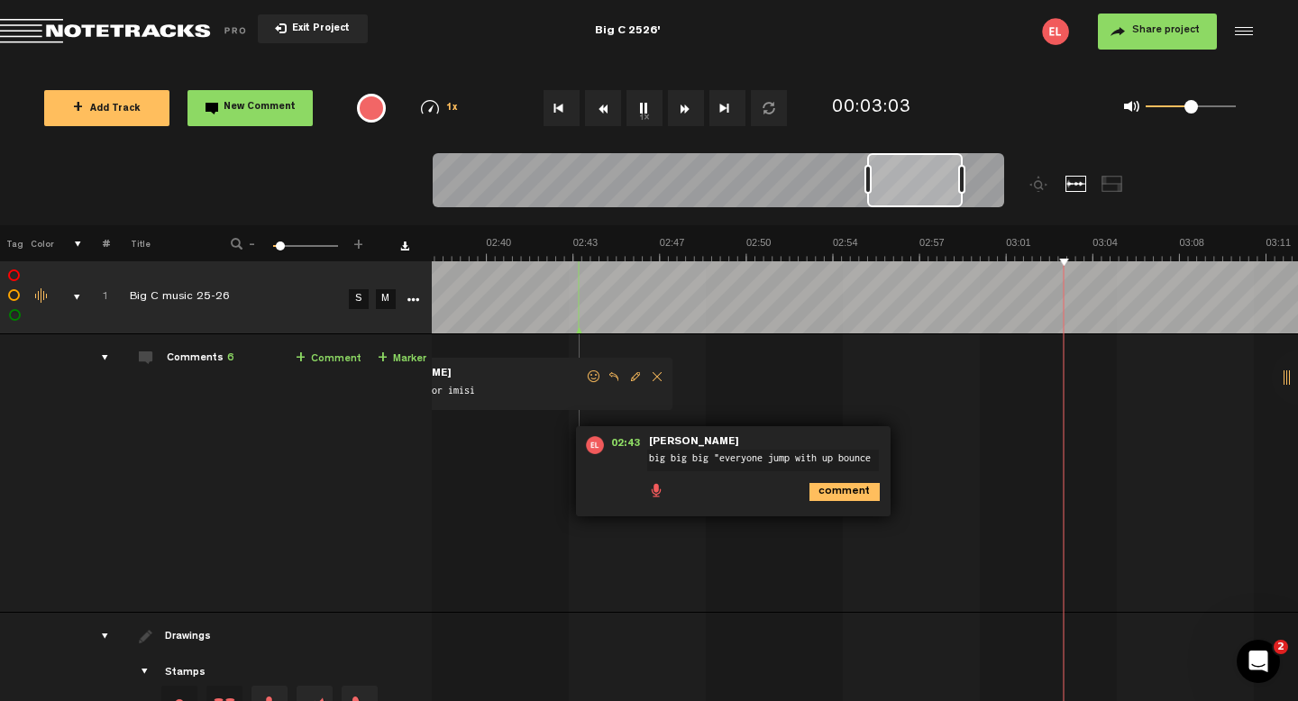
type textarea "big big big "everyone jump with up bounce"
click at [1185, 556] on td "1 Big C music 25-26 S M Big C music 25-26 by [PERSON_NAME] 1 collaborators 00:1…" at bounding box center [865, 473] width 866 height 279
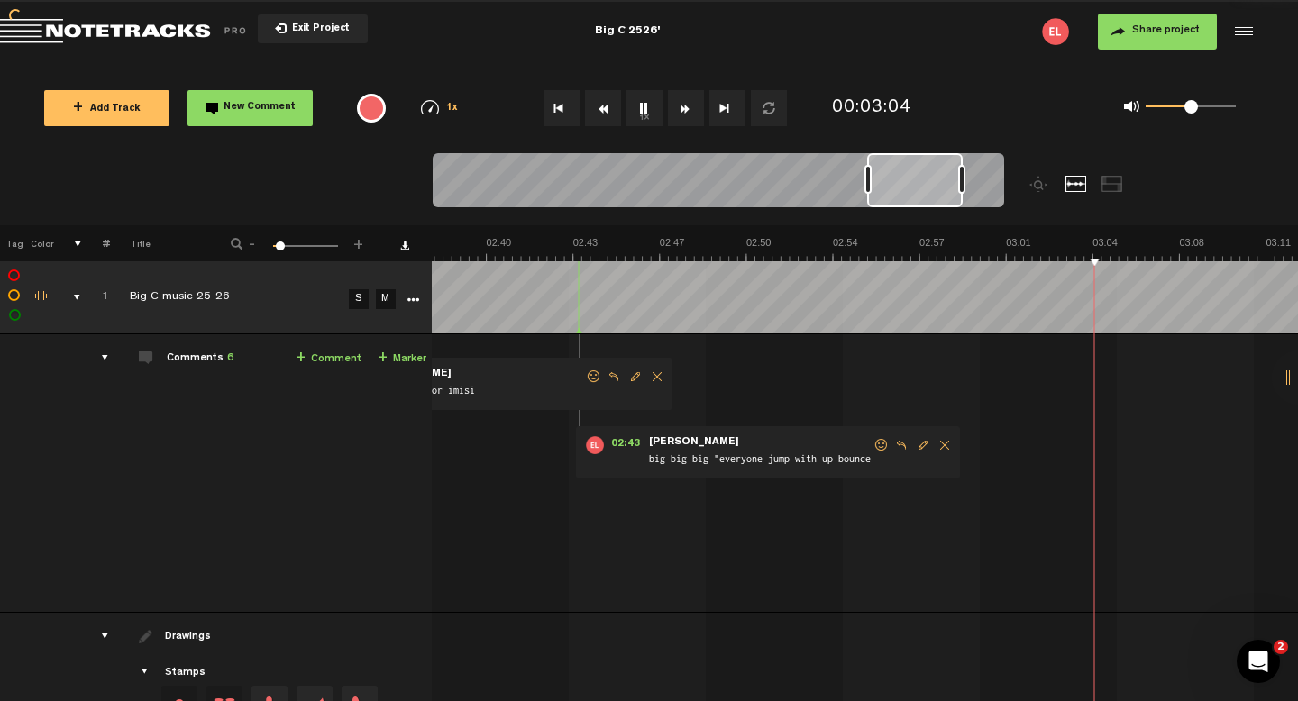
click at [390, 354] on link "+ Marker" at bounding box center [402, 359] width 49 height 21
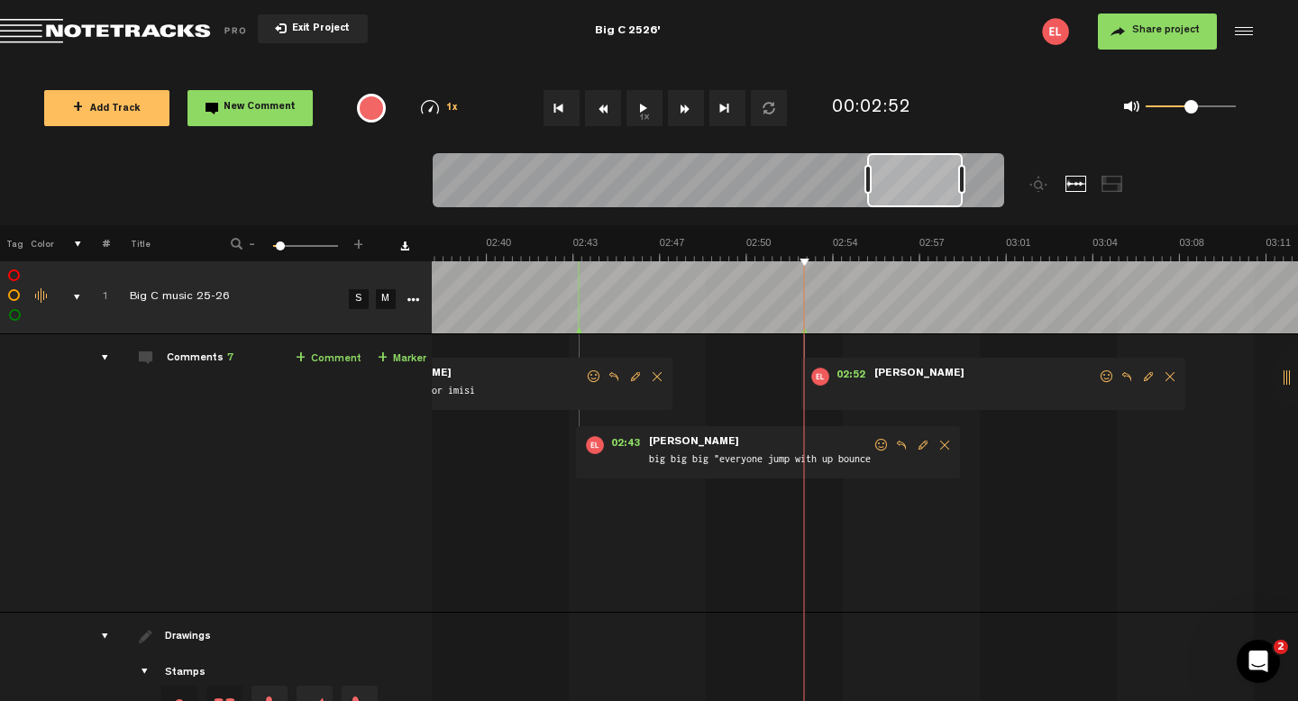
click at [1138, 371] on span "Edit comment" at bounding box center [1149, 377] width 22 height 13
type textarea "locking x4?"
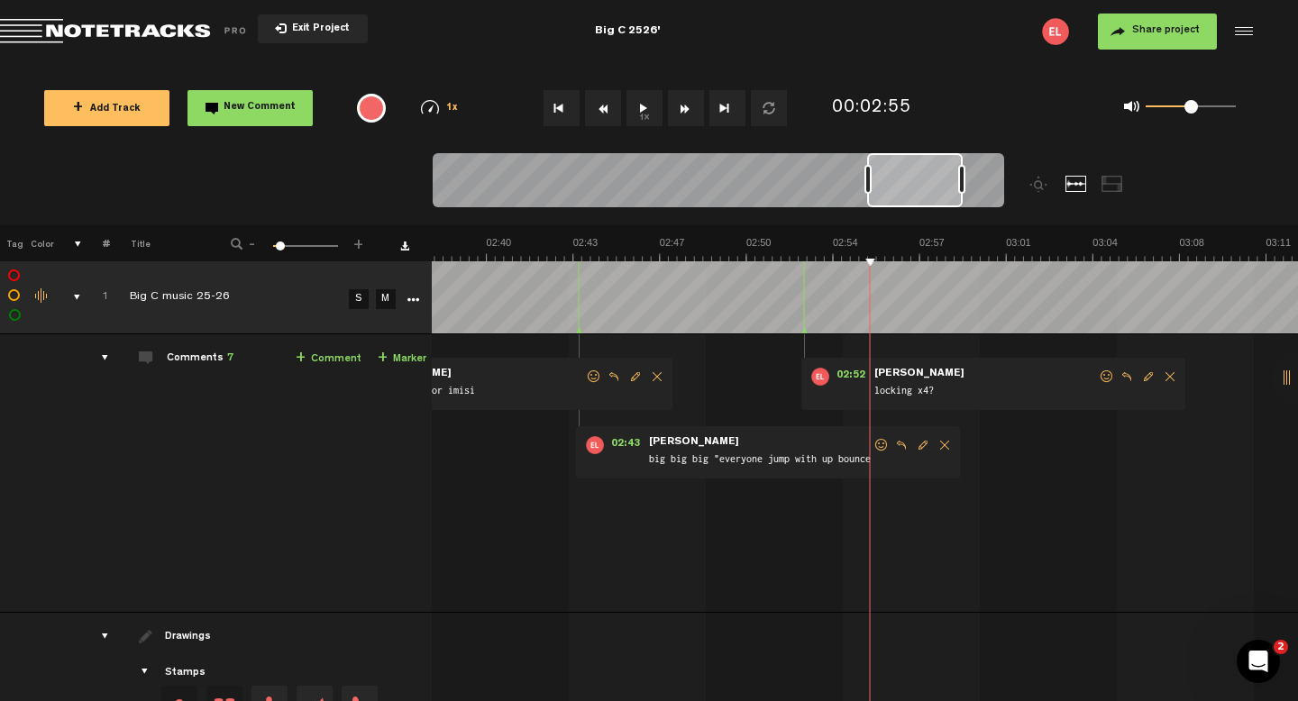
click at [383, 364] on link "+ Marker" at bounding box center [402, 359] width 49 height 21
click at [1203, 513] on span "Edit comment" at bounding box center [1214, 514] width 22 height 13
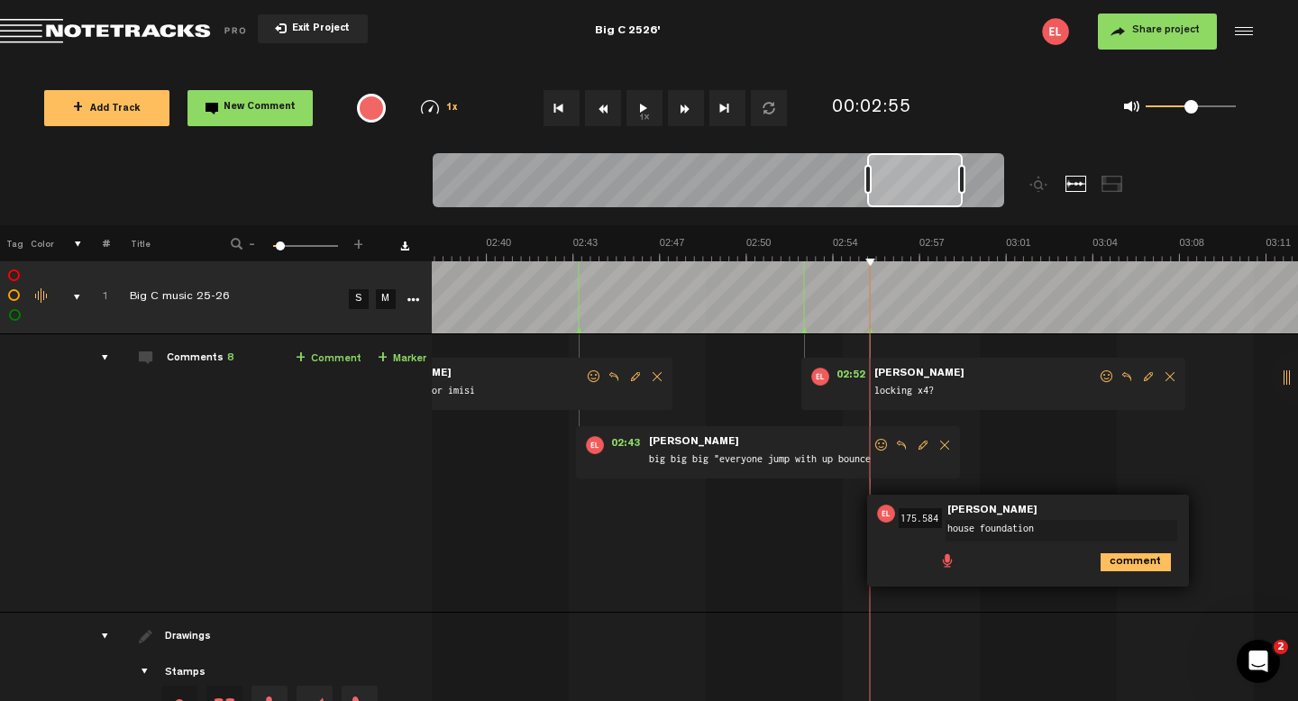
type textarea "house foundations"
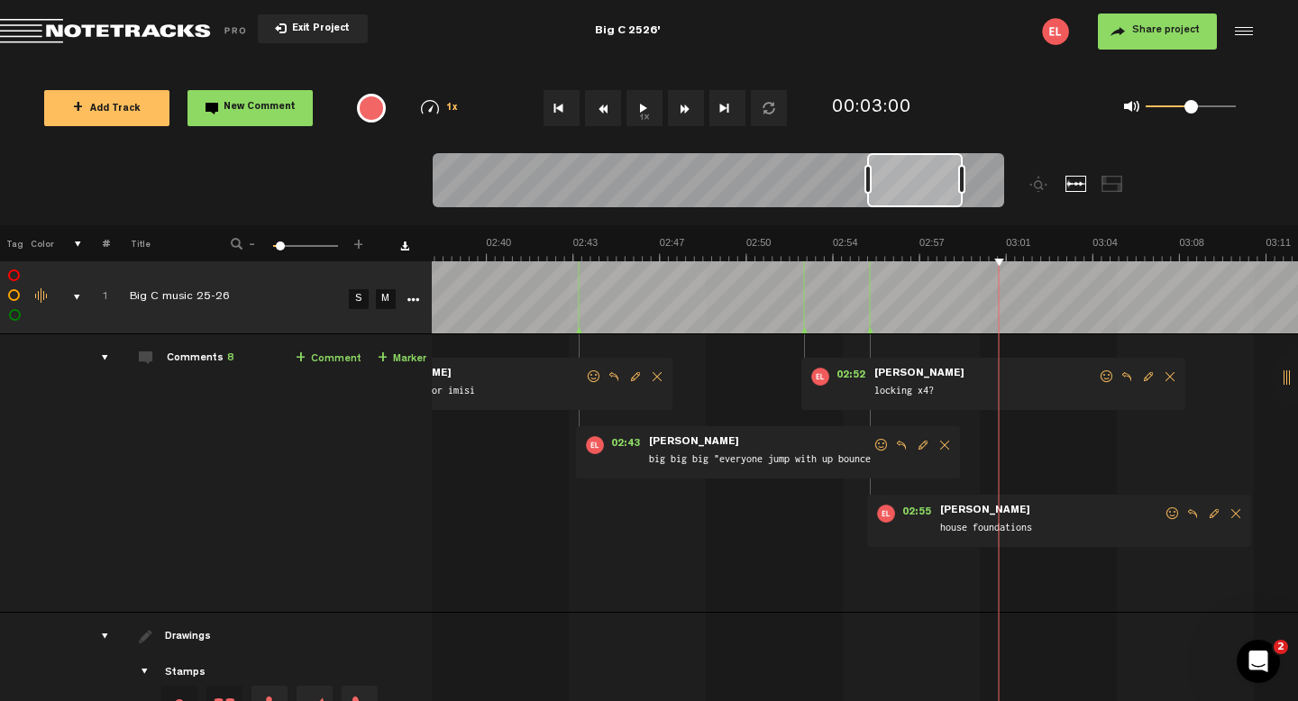
click at [393, 353] on link "+ Marker" at bounding box center [402, 359] width 49 height 21
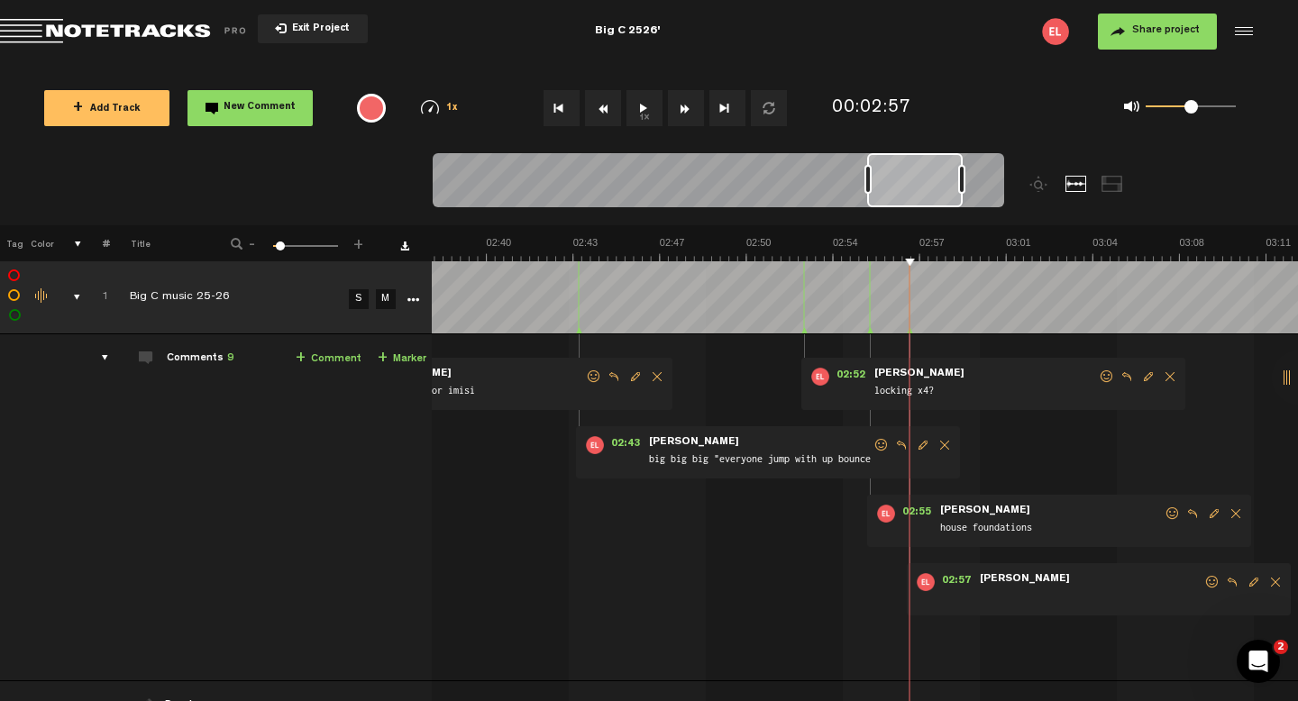
click at [1245, 583] on span "Edit comment" at bounding box center [1254, 582] width 22 height 13
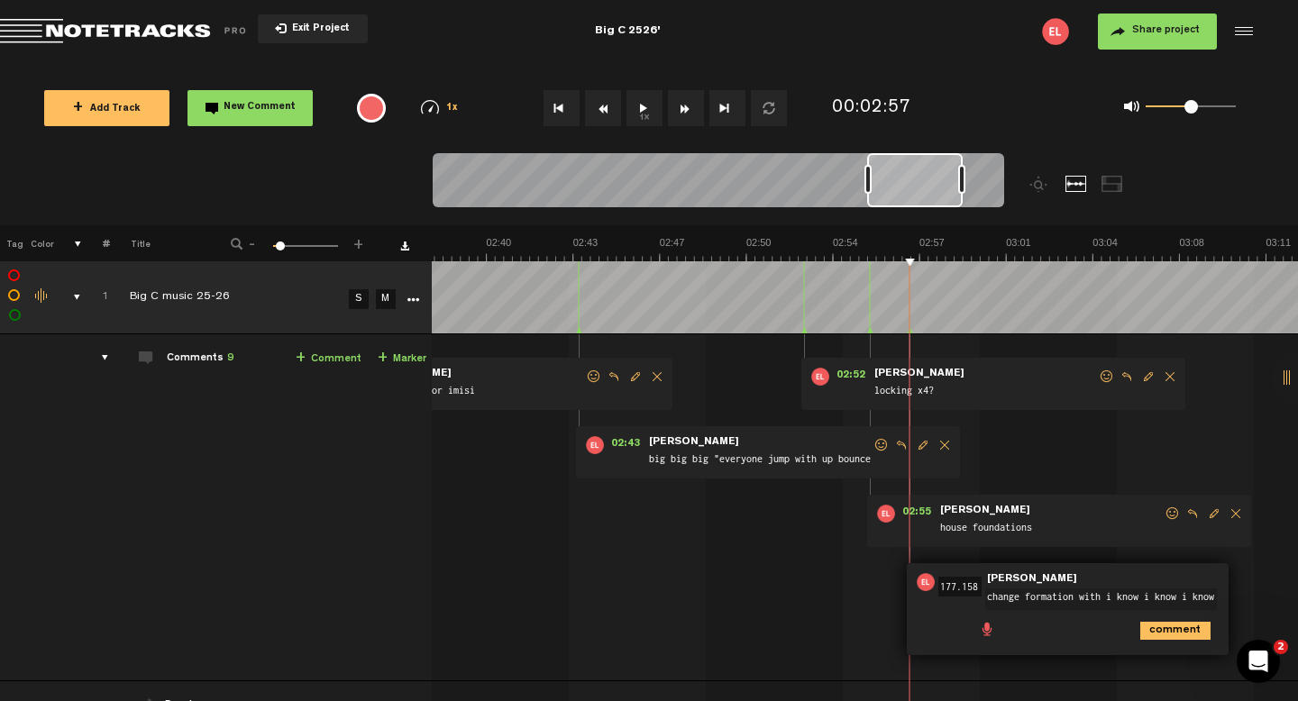
type textarea "change formation with i know i know i know"
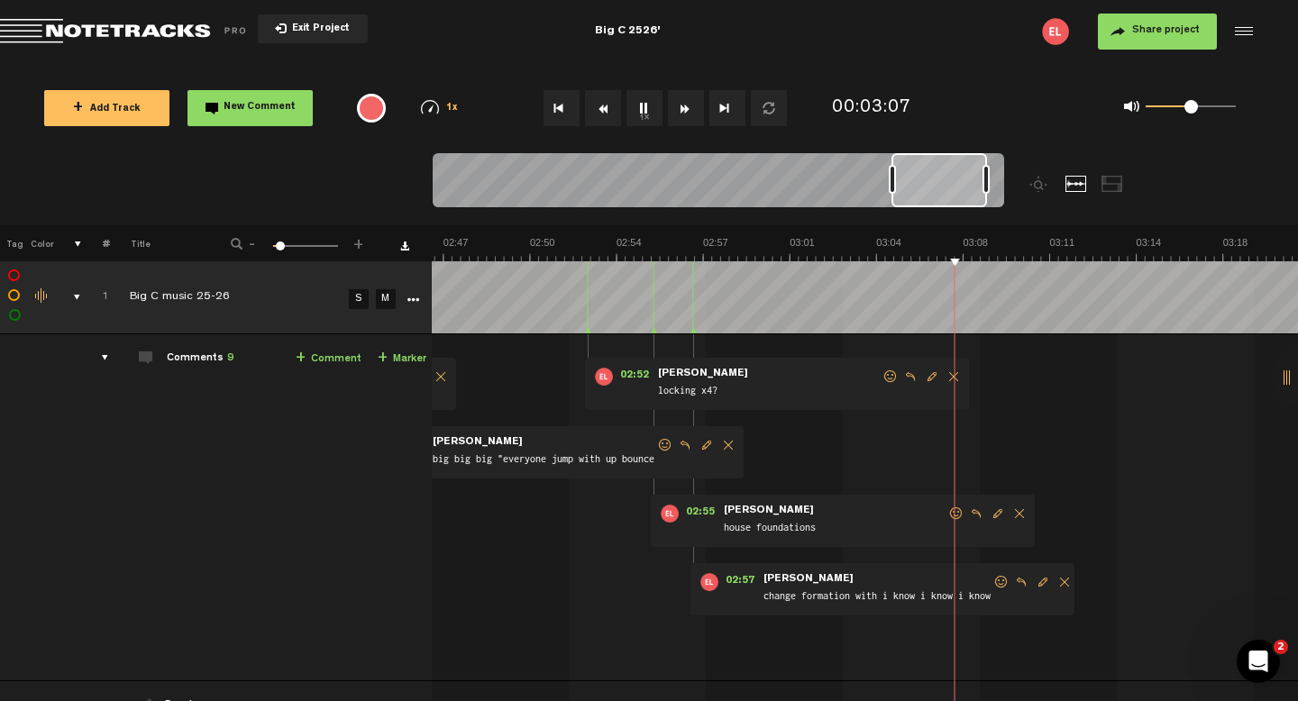
scroll to position [0, 4471]
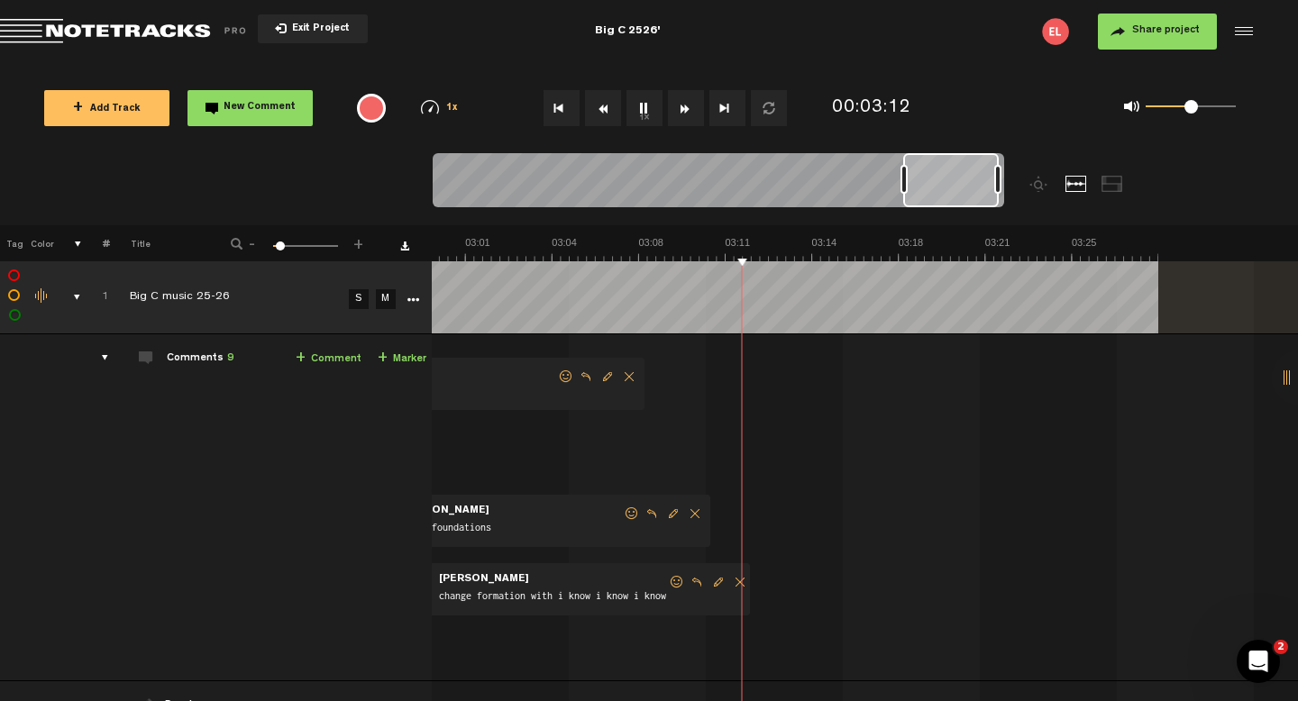
click at [393, 359] on link "+ Marker" at bounding box center [402, 359] width 49 height 21
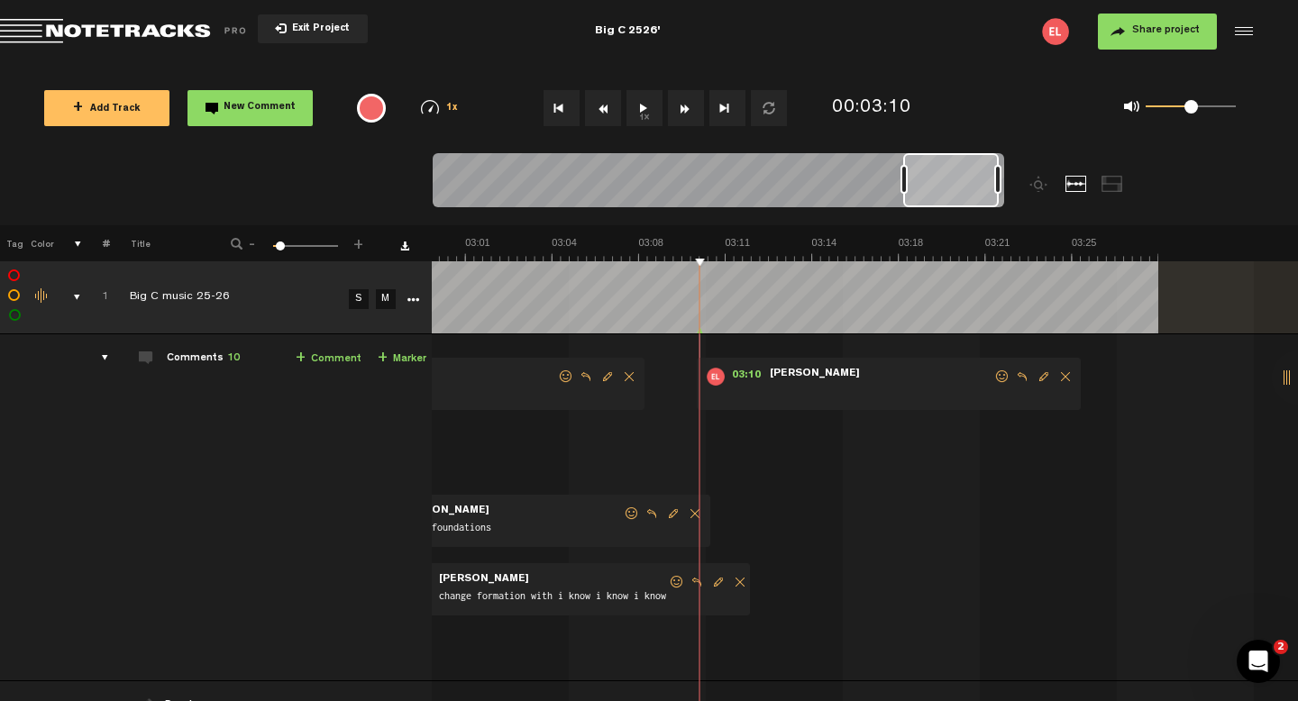
click at [1033, 376] on span "Edit comment" at bounding box center [1044, 377] width 22 height 13
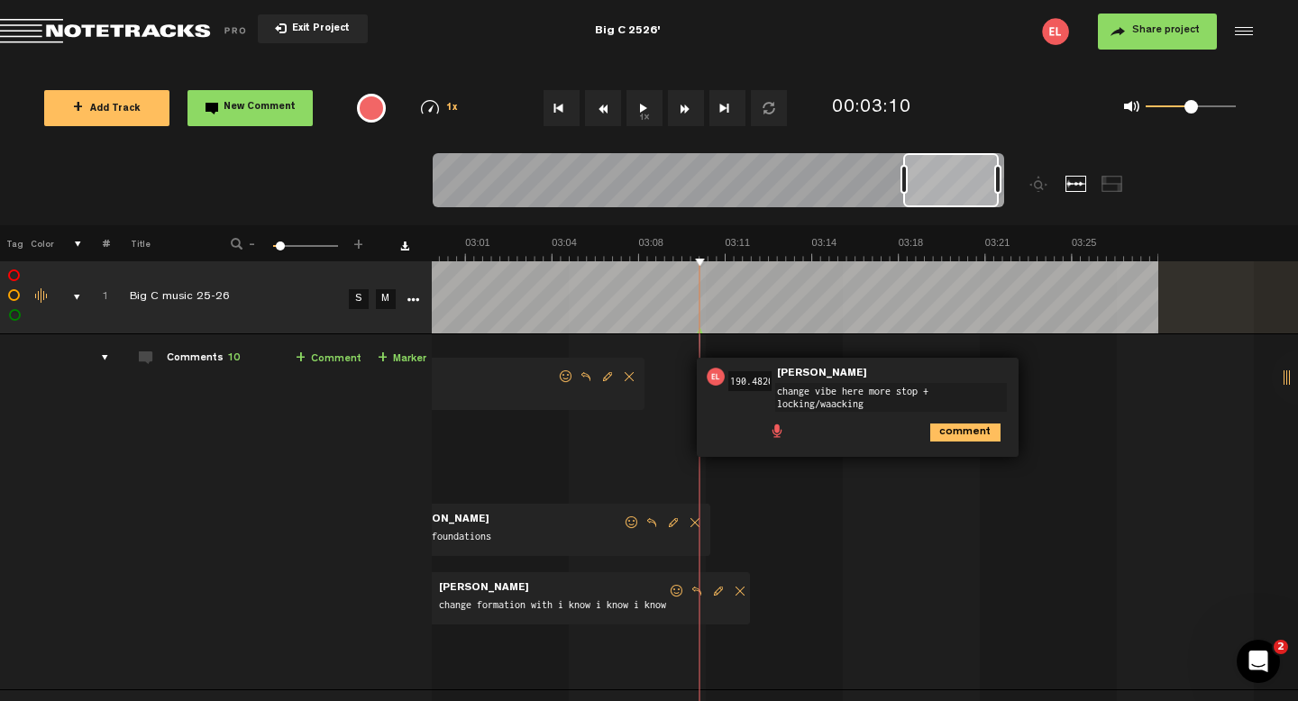
type textarea "change vibe here more stop + locking/waacking"
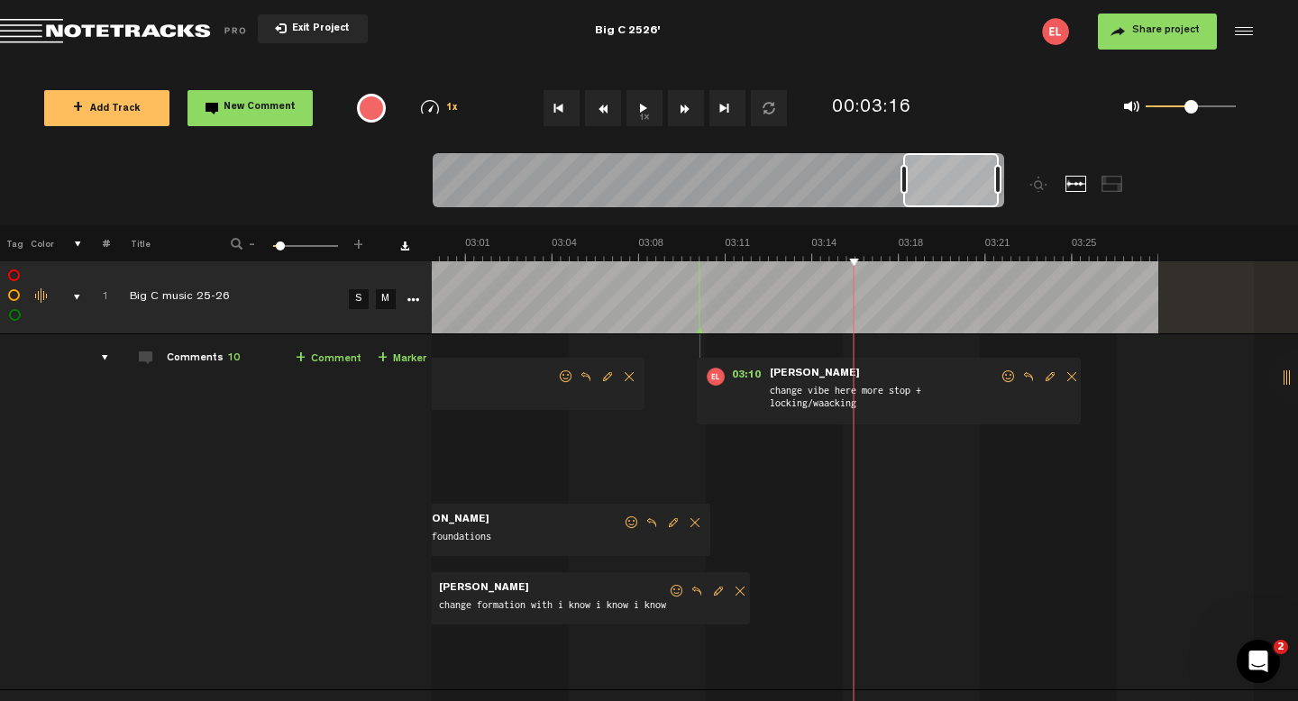
click at [380, 363] on link "+ Marker" at bounding box center [402, 359] width 49 height 21
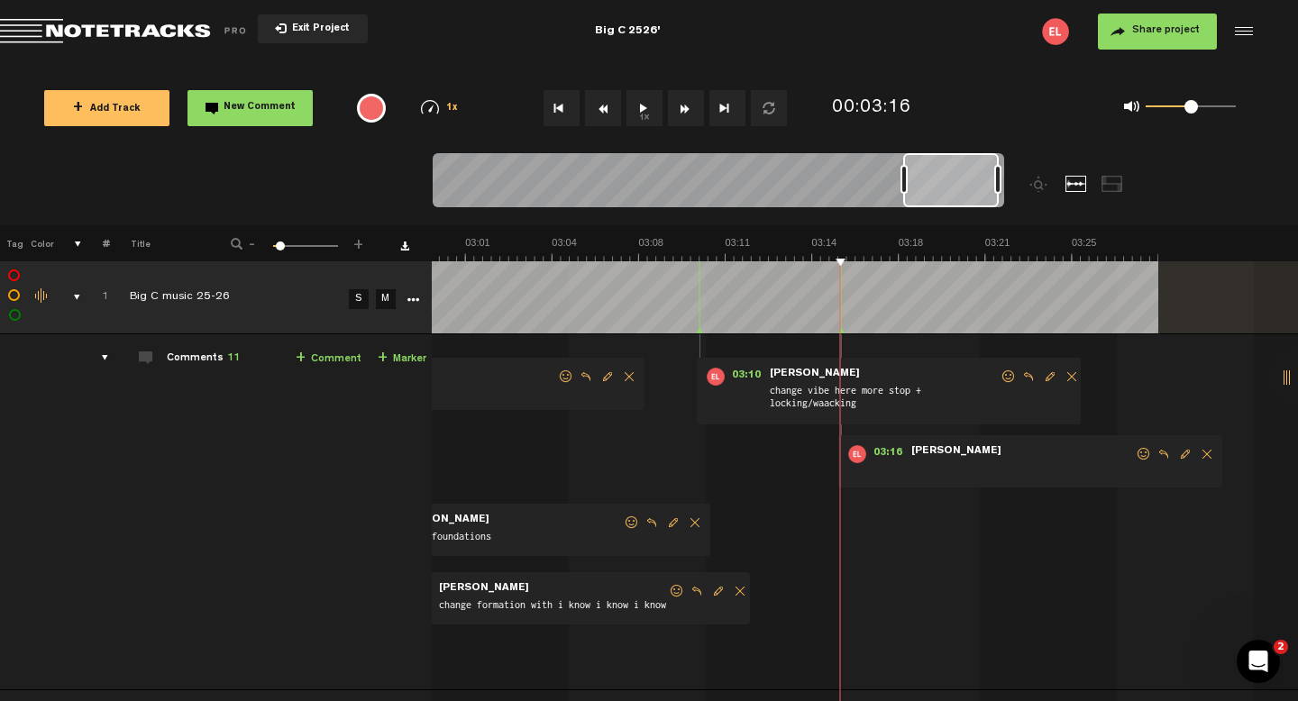
click at [1170, 462] on div "03:16 - NaN:[PERSON_NAME] • [PERSON_NAME]: "" [PERSON_NAME]" at bounding box center [1030, 461] width 384 height 52
click at [1175, 458] on span "Edit comment" at bounding box center [1186, 454] width 22 height 13
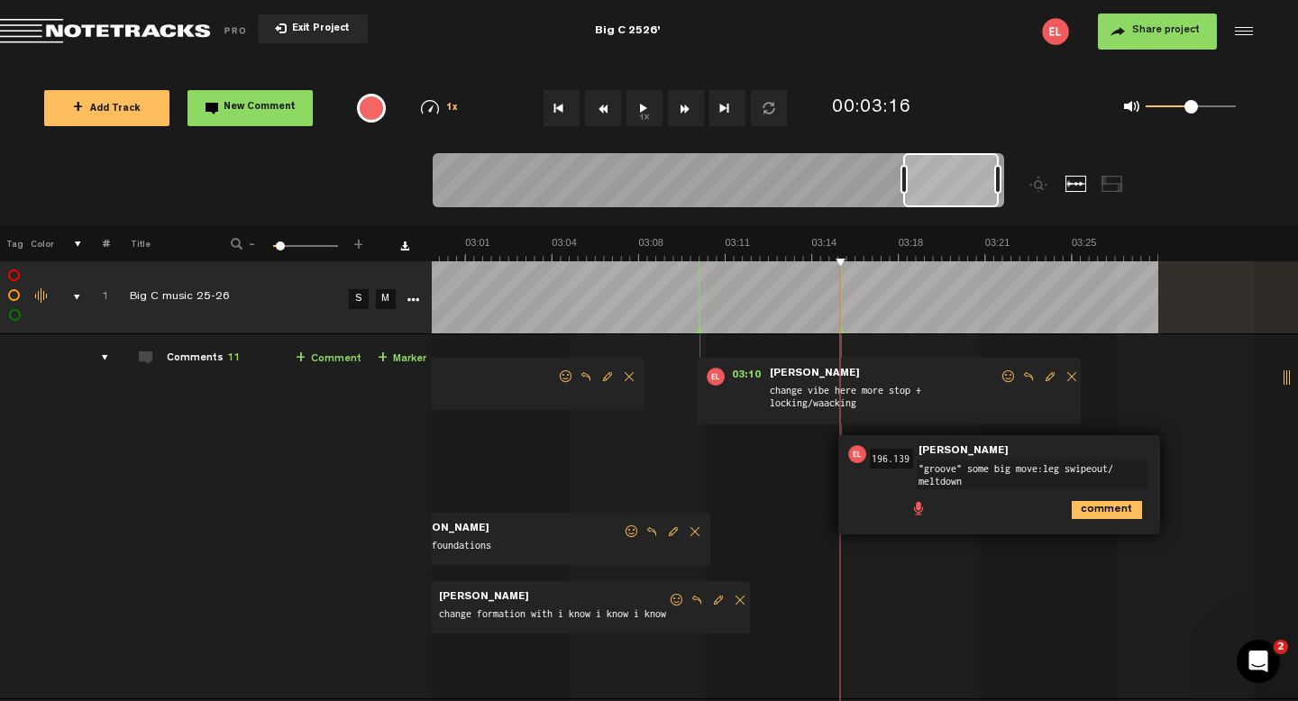
type textarea ""groove" some big move:leg swipeout/ meltdown"
click at [1156, 363] on td "1 Big C music 25-26 S M Big C music 25-26 by [PERSON_NAME] 1 collaborators 00:1…" at bounding box center [865, 516] width 866 height 365
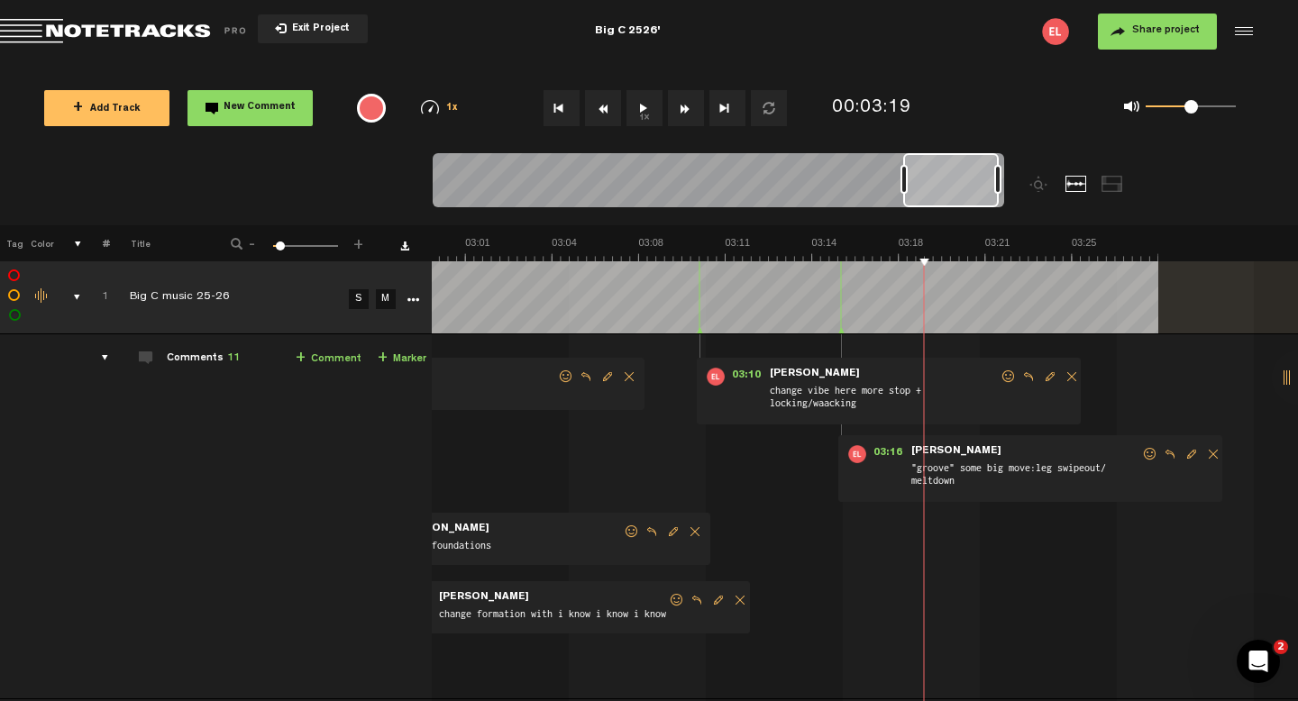
click at [390, 357] on link "+ Marker" at bounding box center [402, 359] width 49 height 21
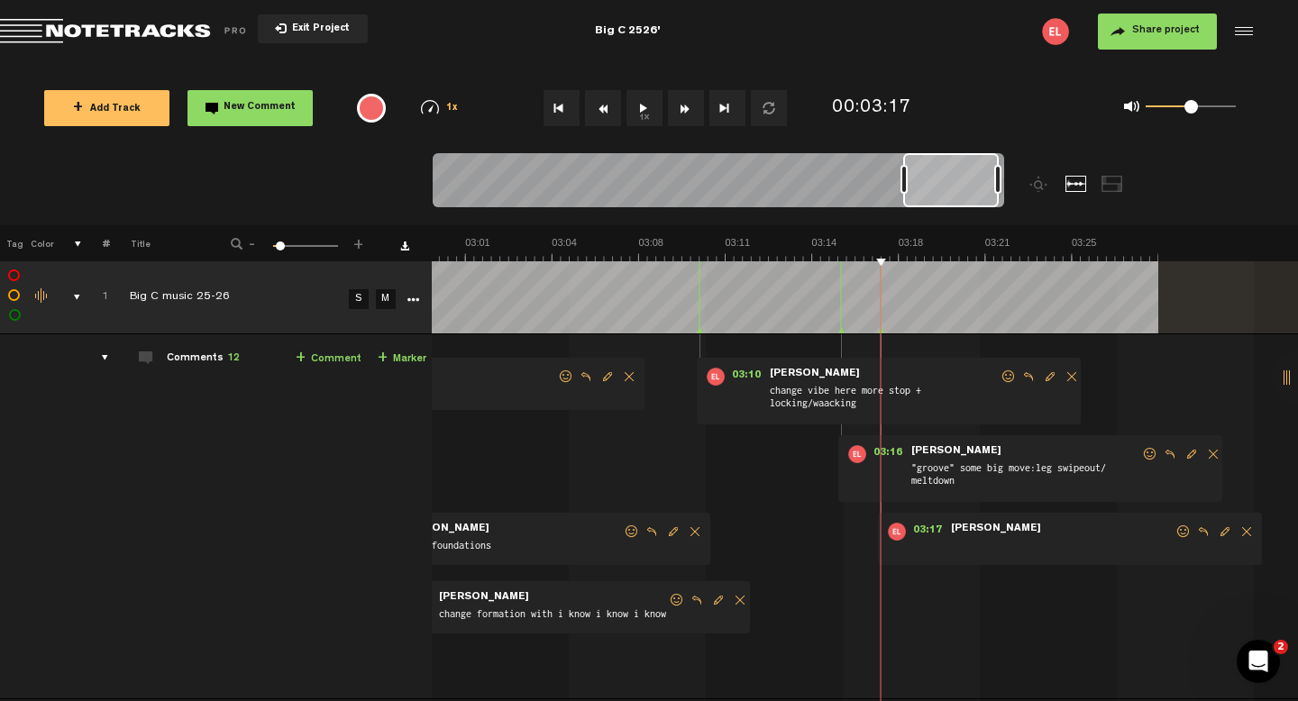
click at [1214, 533] on span "Edit comment" at bounding box center [1225, 532] width 22 height 13
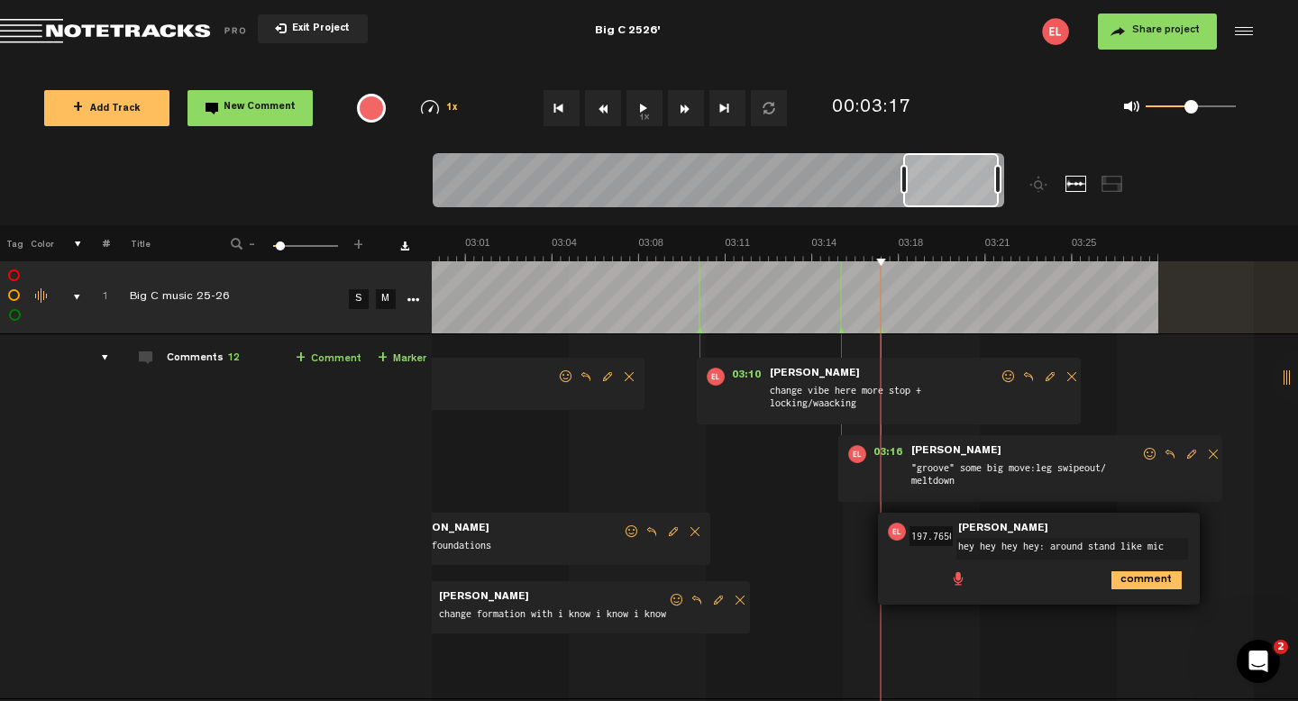
scroll to position [0, 0]
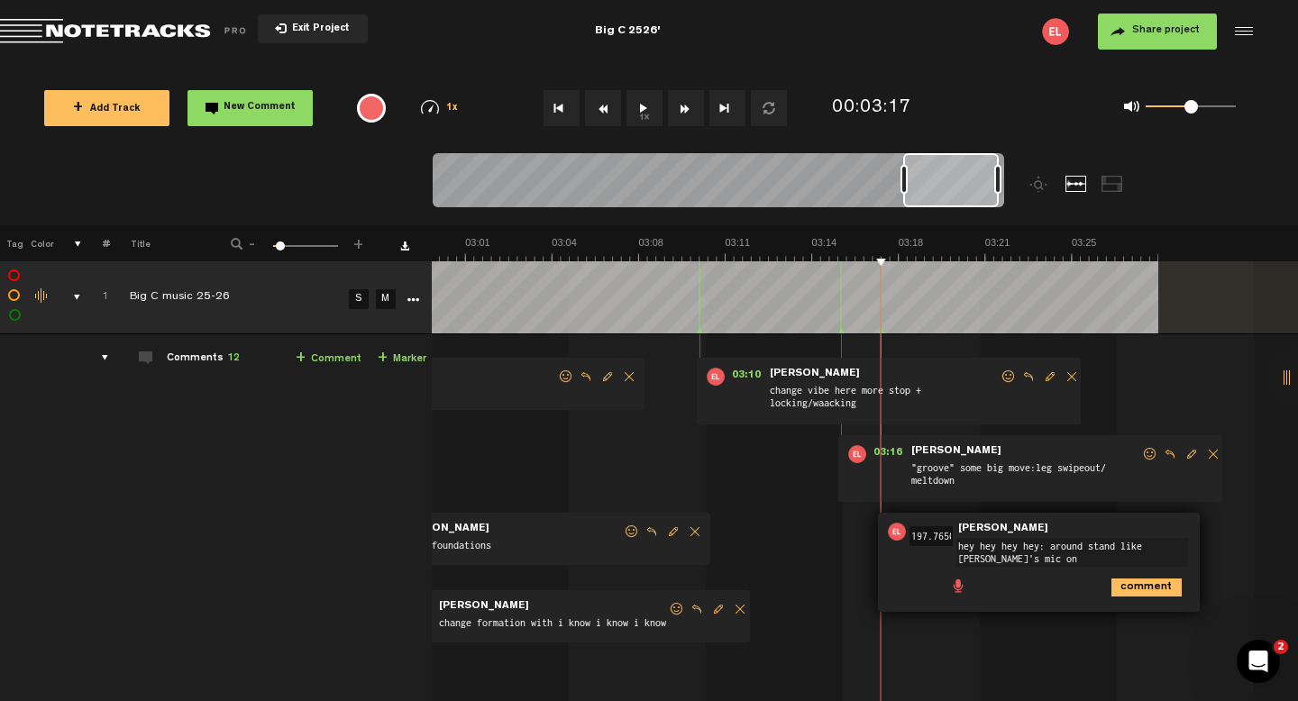
type textarea "hey hey hey hey: around stand like [PERSON_NAME]'s mic on"
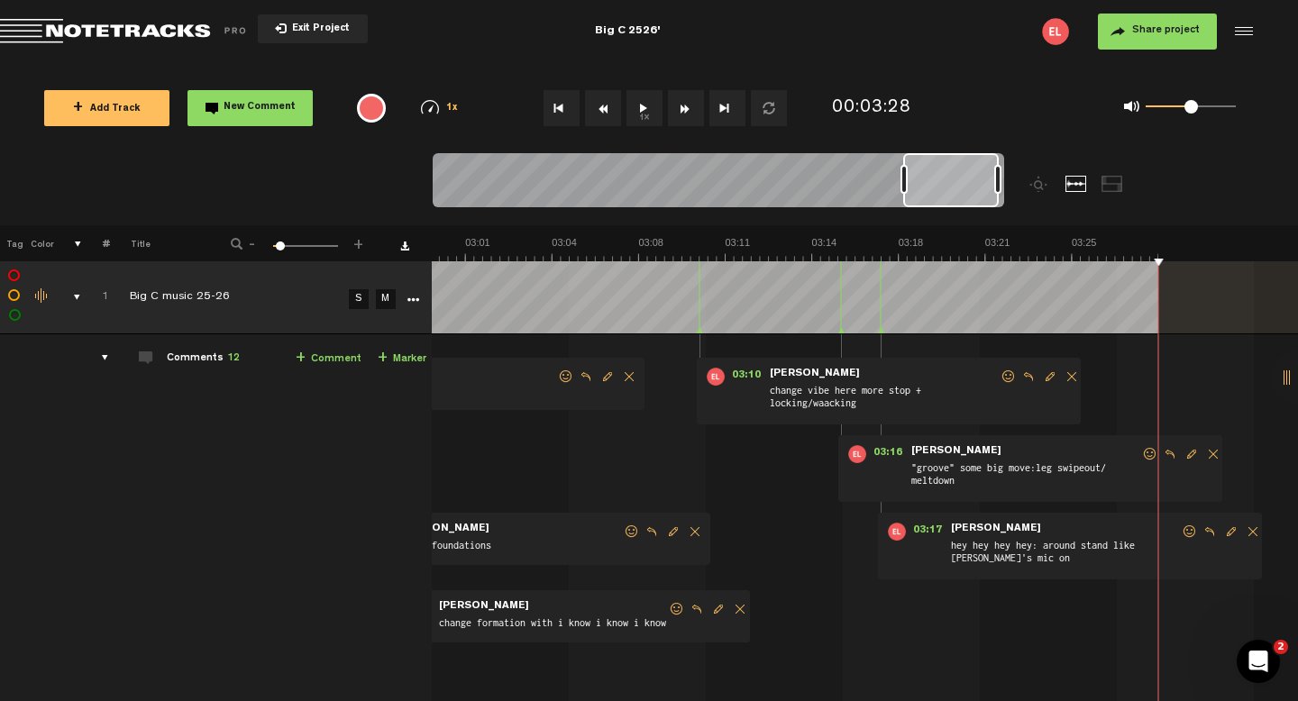
click at [761, 505] on td "1 Big C music 25-26 S M Big C music 25-26 by [PERSON_NAME] 1 collaborators 00:1…" at bounding box center [865, 521] width 866 height 374
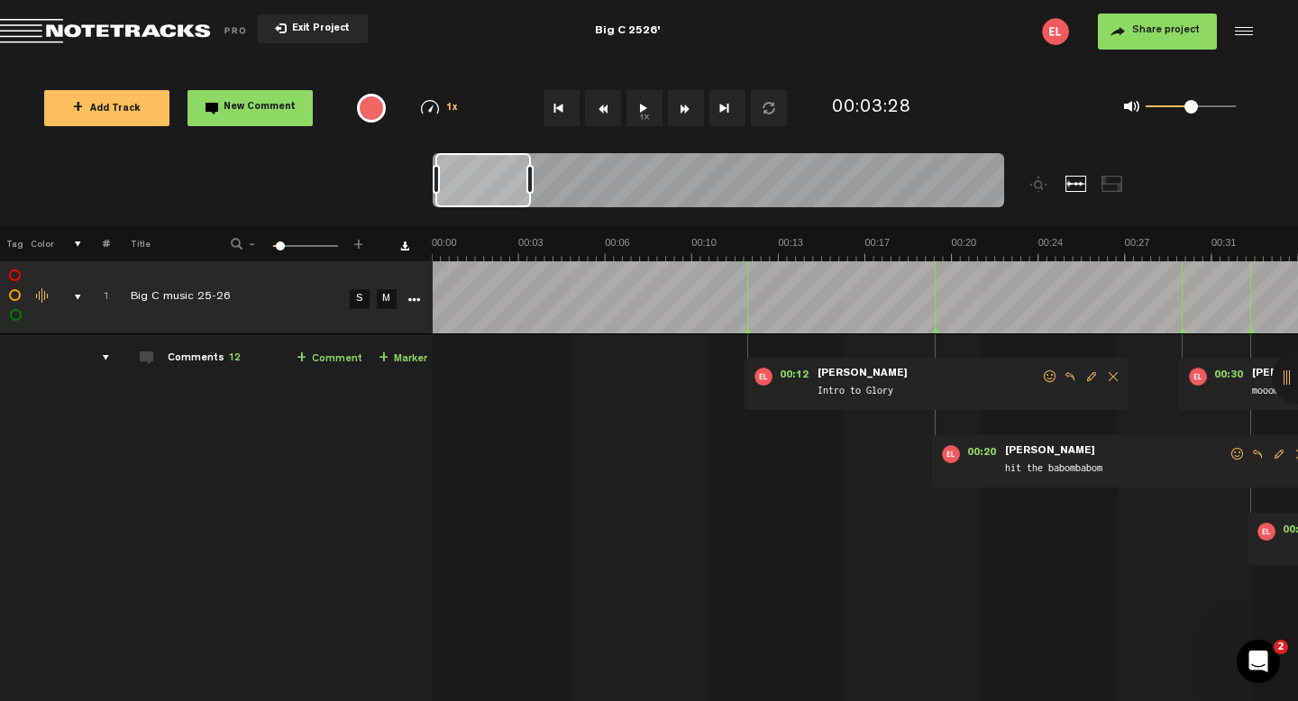
scroll to position [0, 216]
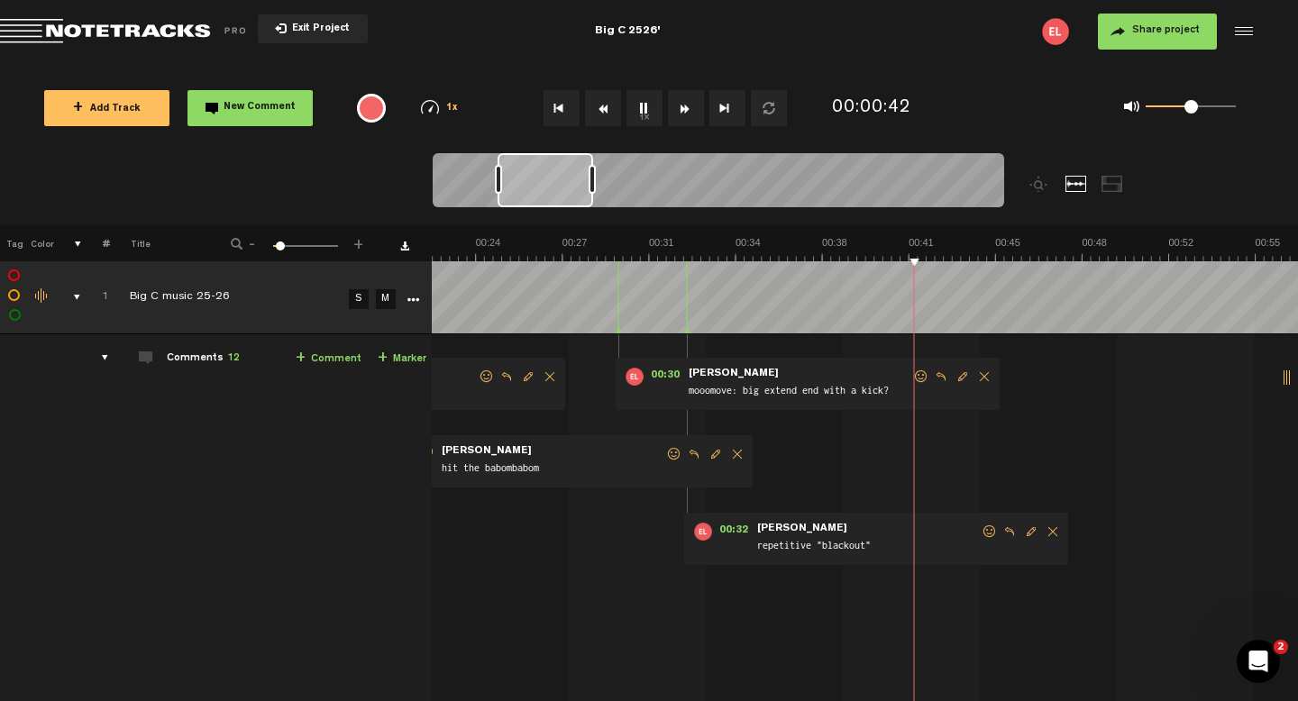
click at [386, 363] on link "+ Marker" at bounding box center [402, 359] width 49 height 21
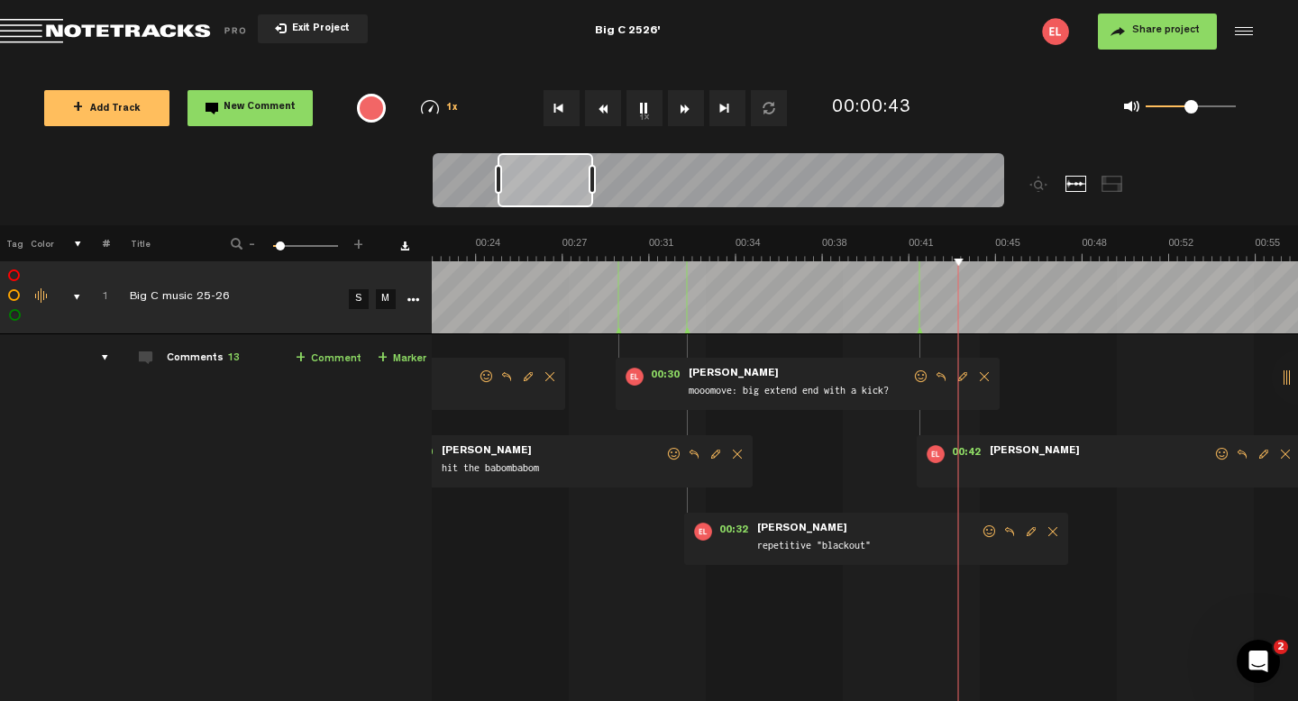
click at [787, 447] on td "1 Big C music 25-26 S M Big C music 25-26 by [PERSON_NAME] 1 collaborators 00:1…" at bounding box center [865, 521] width 866 height 374
click at [1121, 490] on td "1 Big C music 25-26 S M Big C music 25-26 by [PERSON_NAME] 1 collaborators 00:1…" at bounding box center [865, 521] width 866 height 374
click at [1253, 458] on span "Edit comment" at bounding box center [1264, 454] width 22 height 13
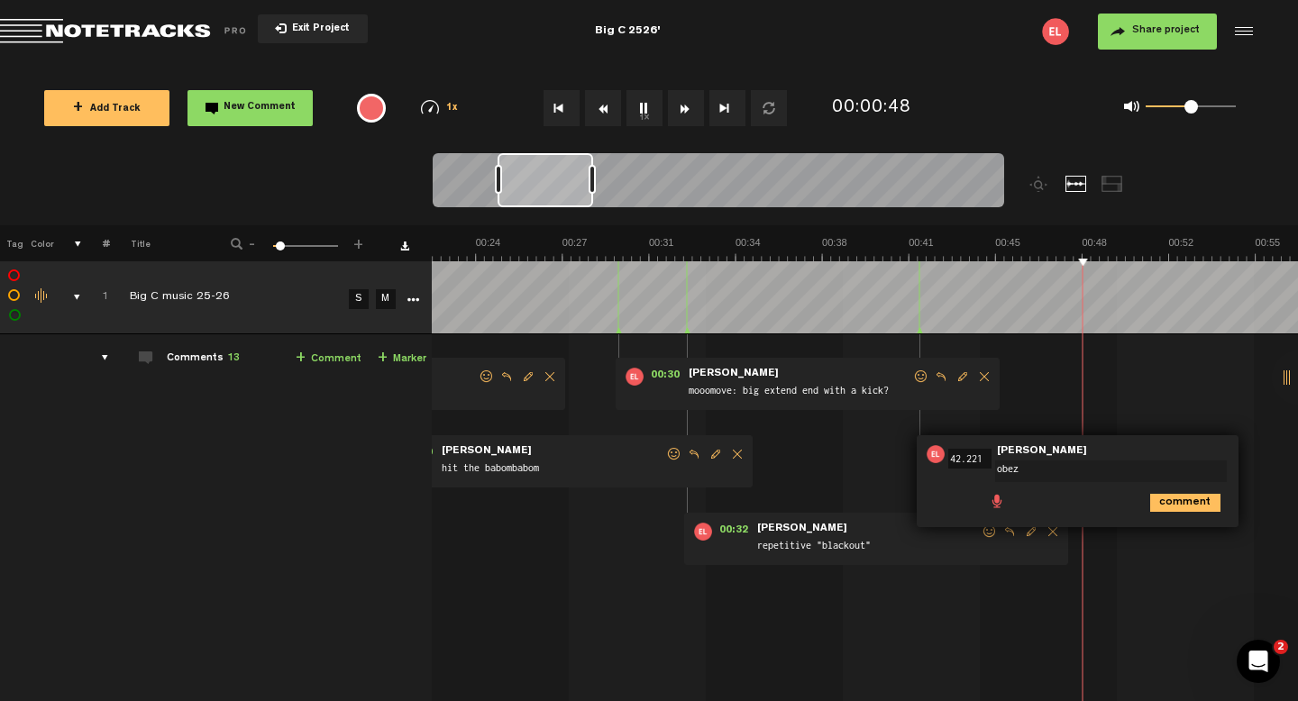
type textarea "obeza"
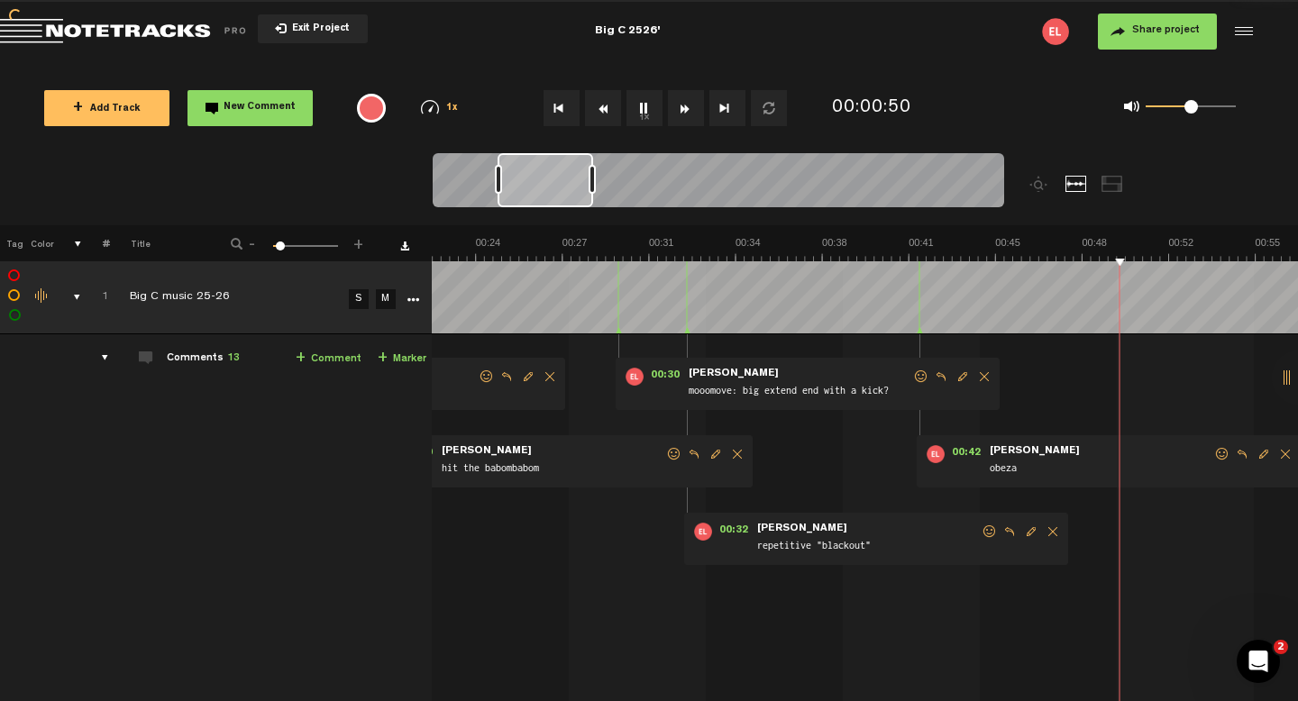
click at [1047, 609] on td "1 Big C music 25-26 S M Big C music 25-26 by [PERSON_NAME] 1 collaborators 00:1…" at bounding box center [865, 521] width 866 height 374
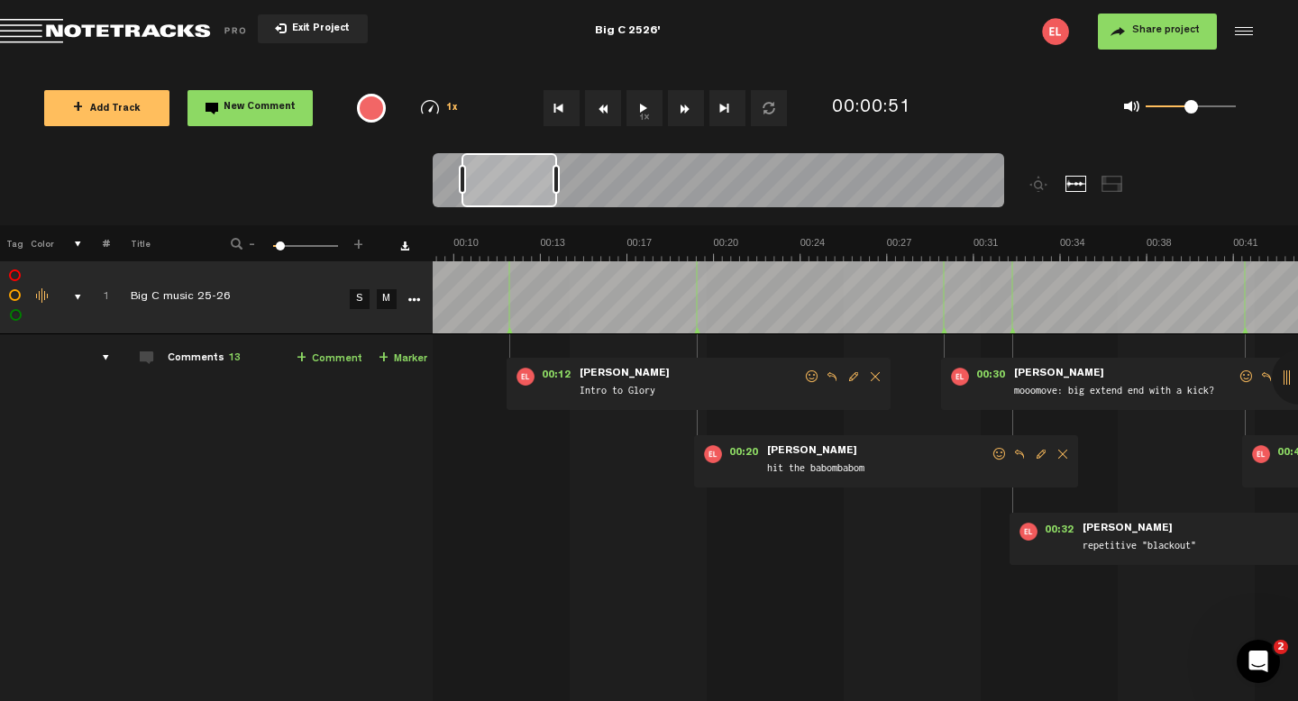
scroll to position [0, 0]
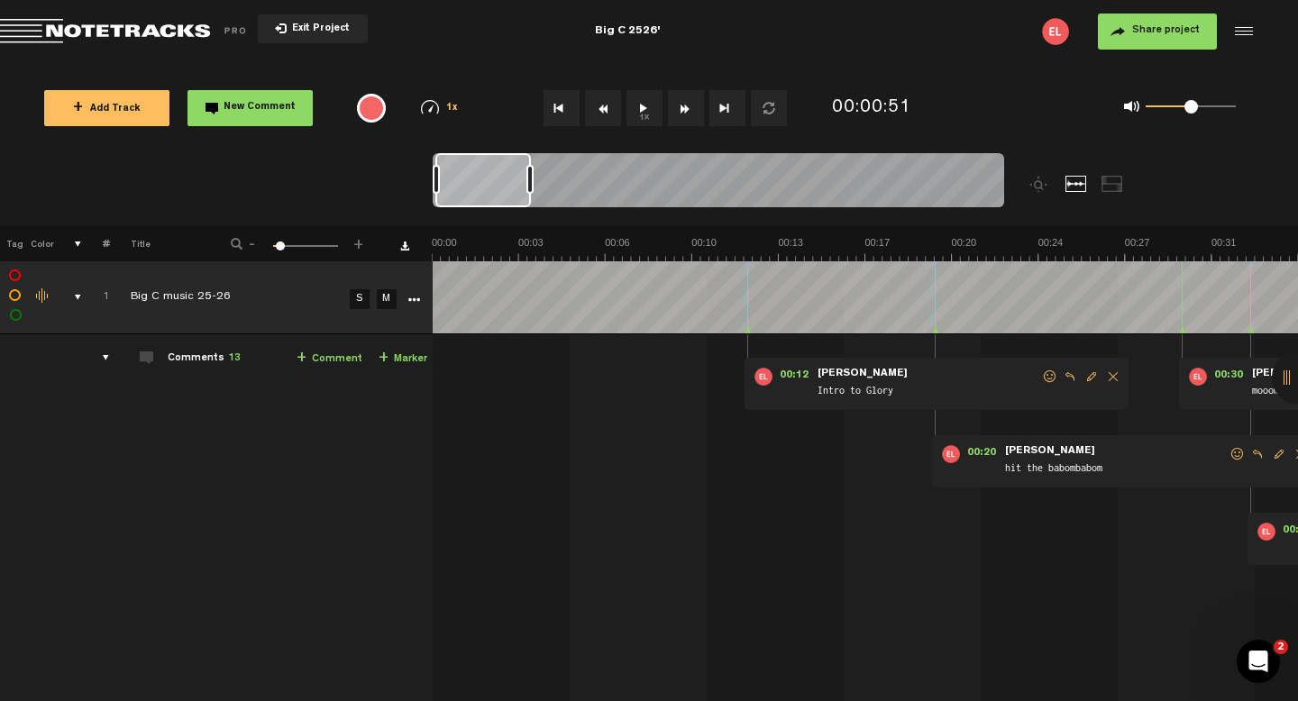
click at [474, 402] on div "00:12 - NaN:[PERSON_NAME] • [PERSON_NAME]: "Intro to Glory" [PERSON_NAME] Intro…" at bounding box center [867, 528] width 864 height 359
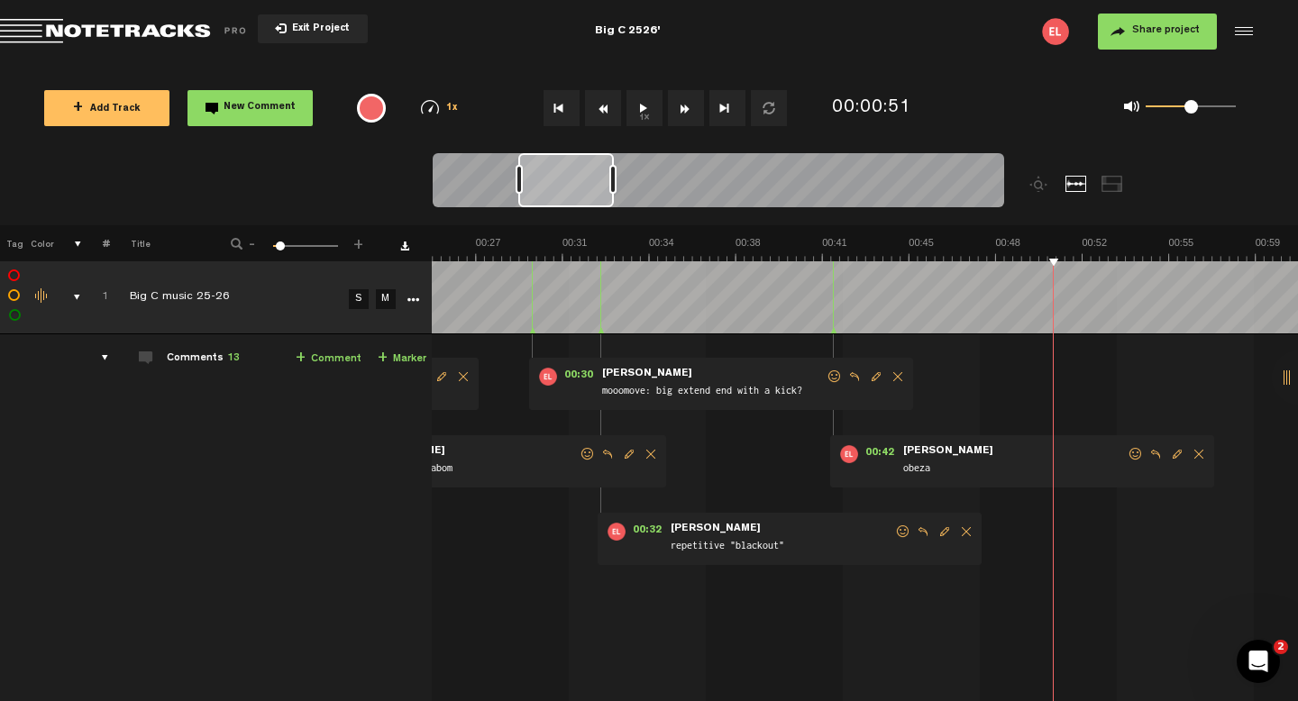
scroll to position [0, 1082]
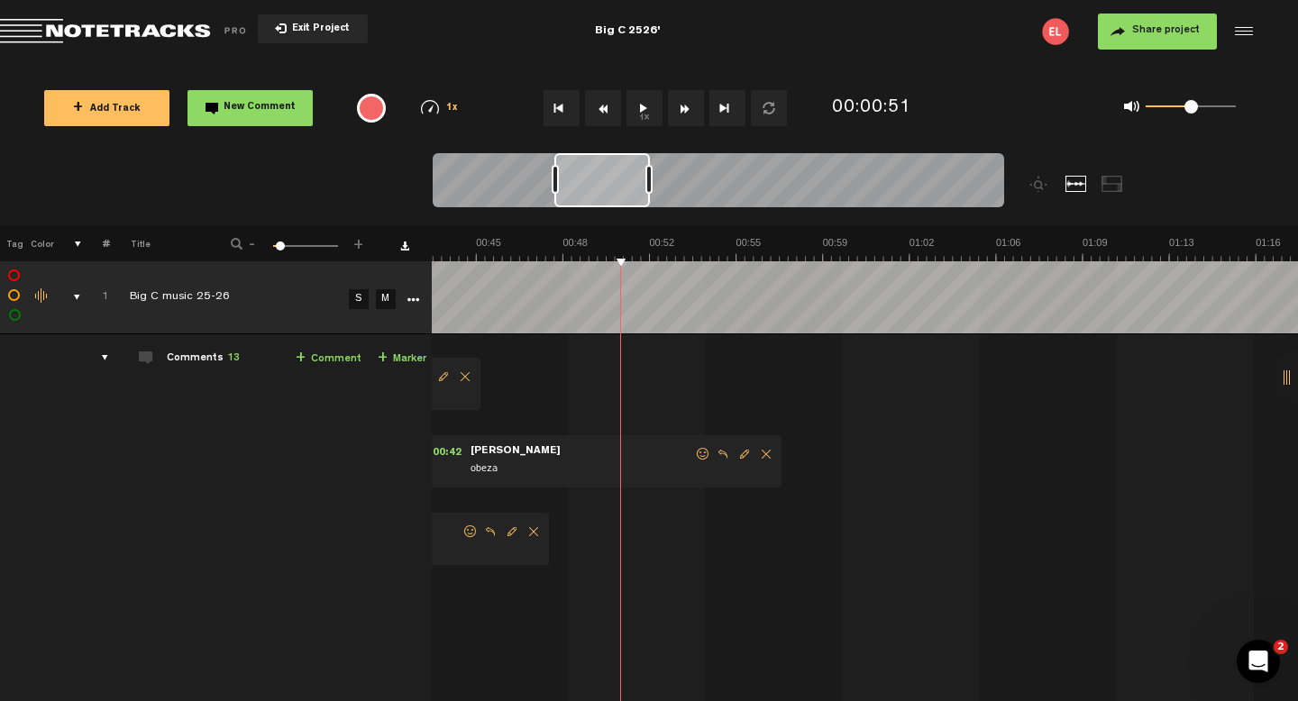
click at [735, 453] on span "Edit comment" at bounding box center [745, 454] width 22 height 13
type textarea "ozeba"
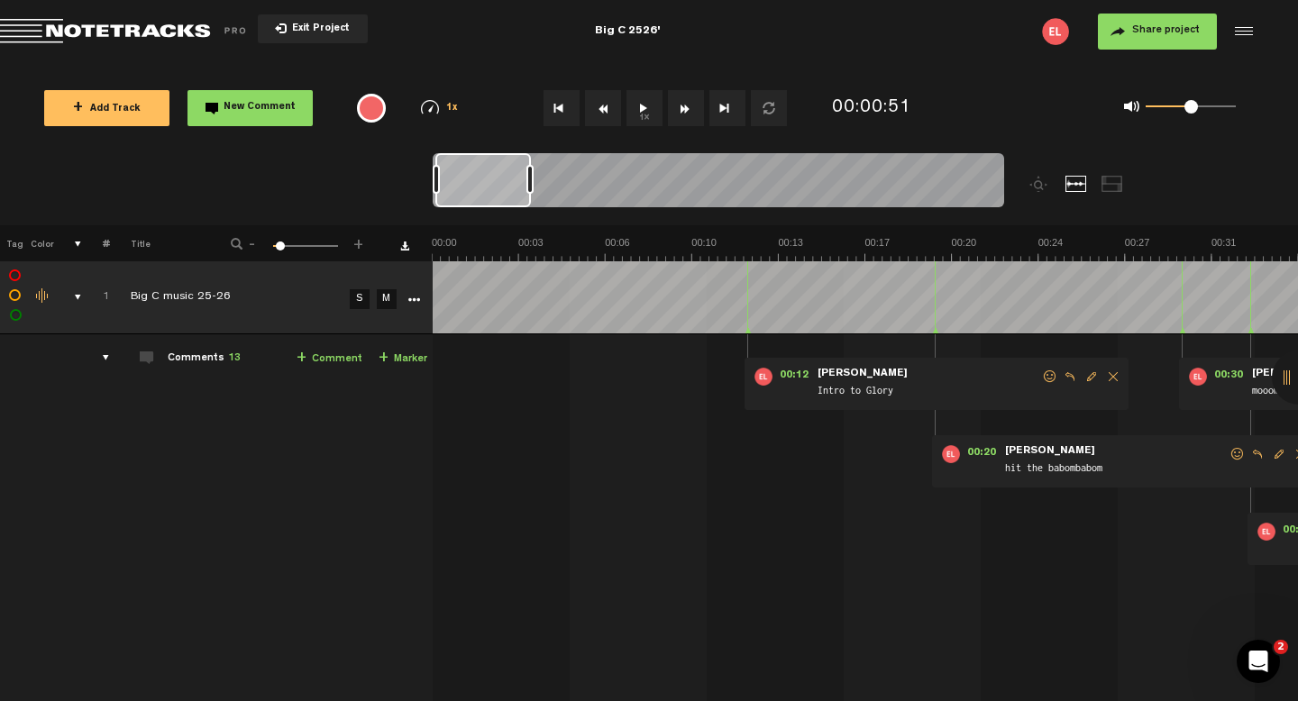
scroll to position [0, 0]
